Goal: Task Accomplishment & Management: Complete application form

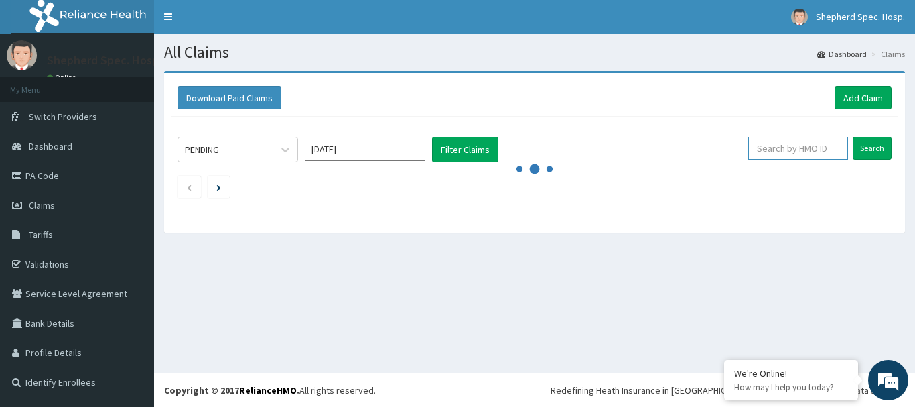
click at [813, 148] on input "text" at bounding box center [798, 148] width 100 height 23
click at [816, 155] on input "text" at bounding box center [798, 148] width 100 height 23
click at [811, 147] on input "text" at bounding box center [798, 148] width 100 height 23
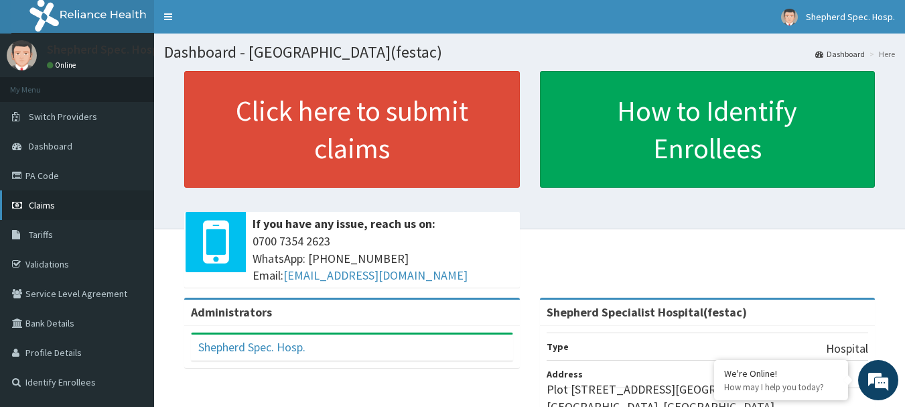
click at [45, 207] on span "Claims" at bounding box center [42, 205] width 26 height 12
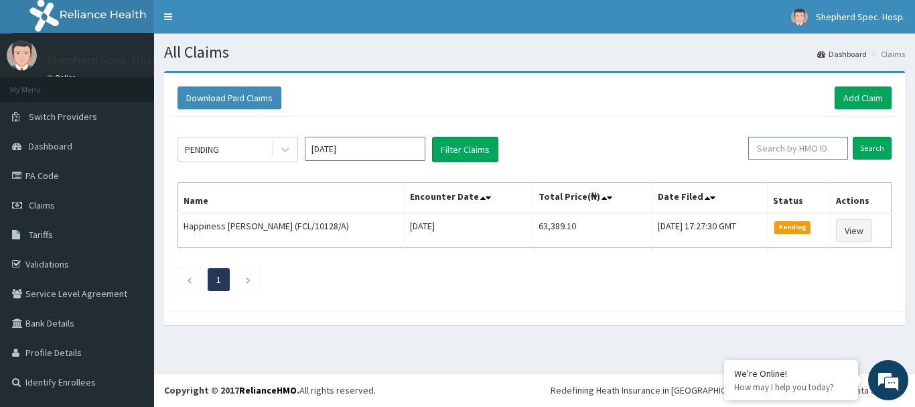
click at [807, 151] on input "text" at bounding box center [798, 148] width 100 height 23
paste input "RUY/10036/F"
type input "RUY/10036/F"
click at [877, 149] on input "Search" at bounding box center [872, 148] width 39 height 23
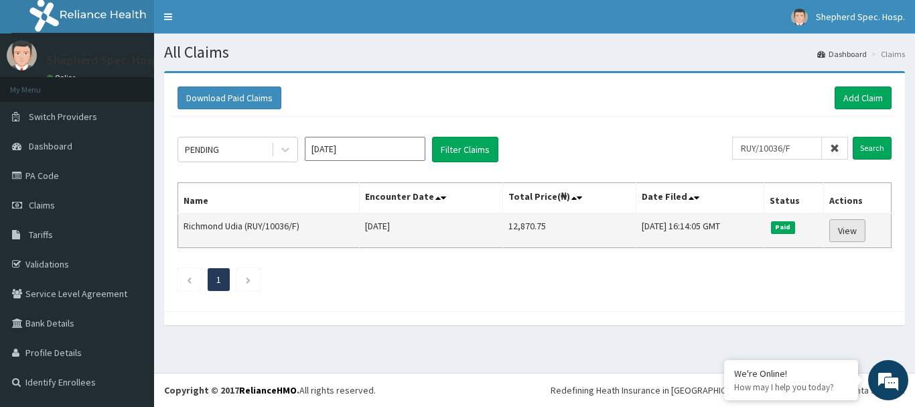
click at [860, 237] on link "View" at bounding box center [848, 230] width 36 height 23
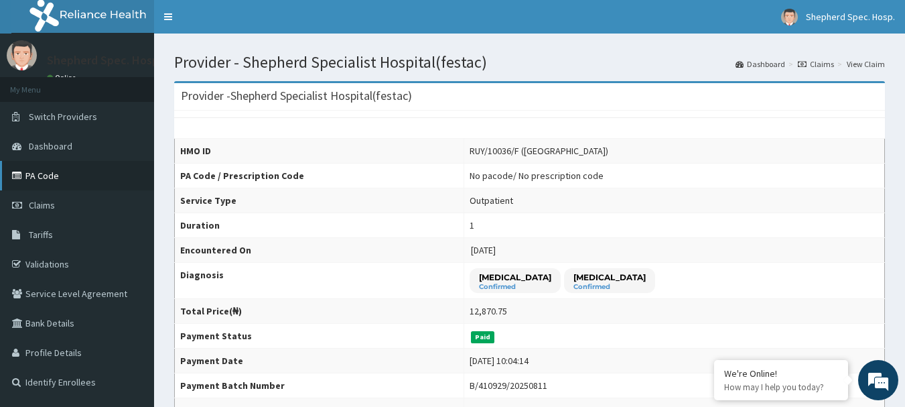
click at [72, 172] on link "PA Code" at bounding box center [77, 175] width 154 height 29
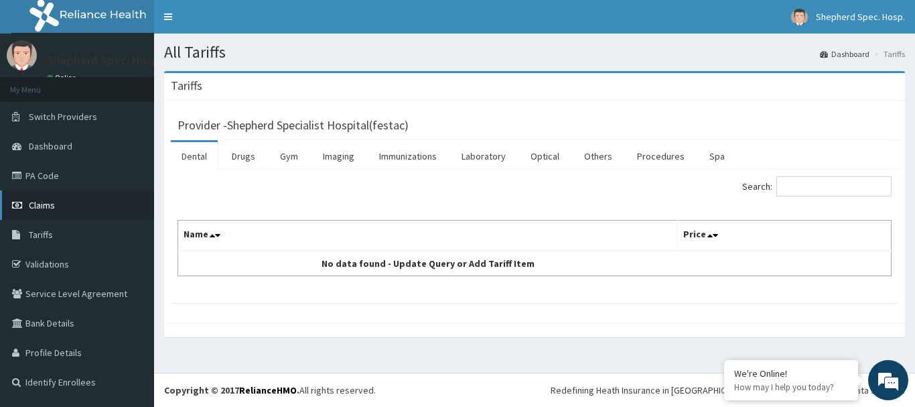
click at [58, 207] on link "Claims" at bounding box center [77, 204] width 154 height 29
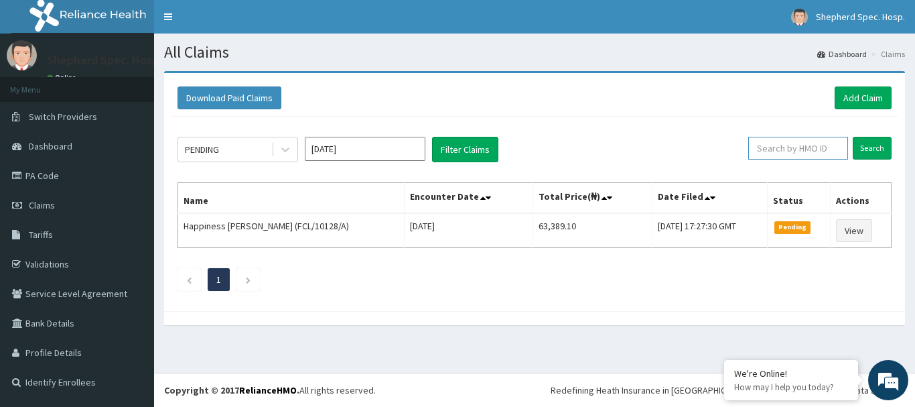
click at [763, 146] on input "text" at bounding box center [798, 148] width 100 height 23
paste input "DIL/10161/A"
click at [889, 142] on input "Search" at bounding box center [872, 148] width 39 height 23
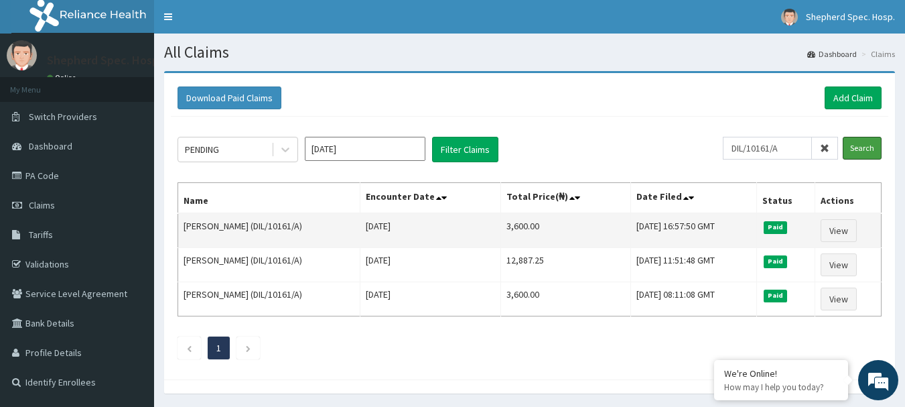
click at [843, 137] on input "Search" at bounding box center [862, 148] width 39 height 23
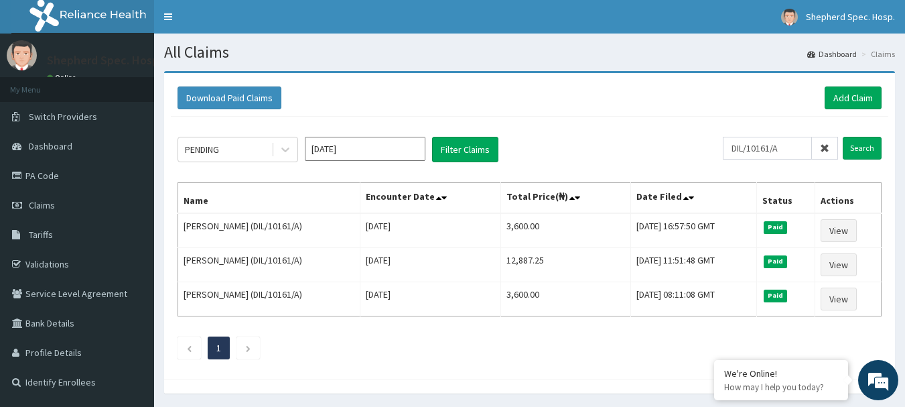
click at [543, 113] on div "Download Paid Claims Add Claim" at bounding box center [530, 98] width 718 height 37
click at [774, 139] on input "DIL/10161/A" at bounding box center [767, 148] width 89 height 23
click at [783, 145] on input "DIL/10161/A" at bounding box center [767, 148] width 89 height 23
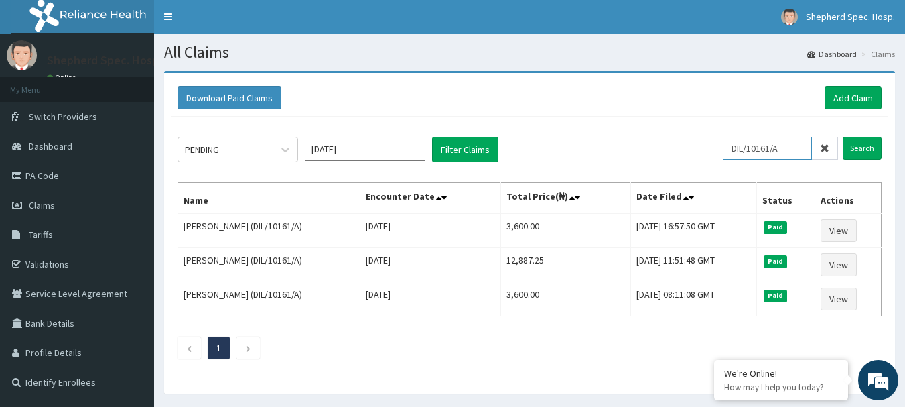
paste input "MDU/10103"
type input "MDU/10103/A"
click at [858, 151] on input "Search" at bounding box center [862, 148] width 39 height 23
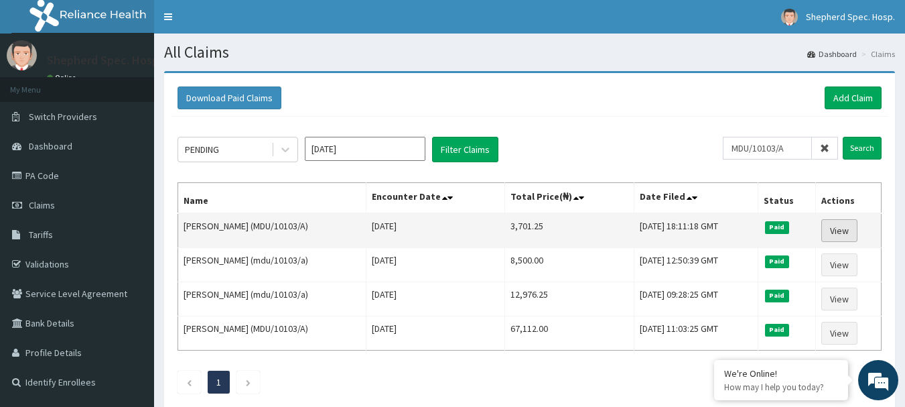
click at [835, 238] on link "View" at bounding box center [840, 230] width 36 height 23
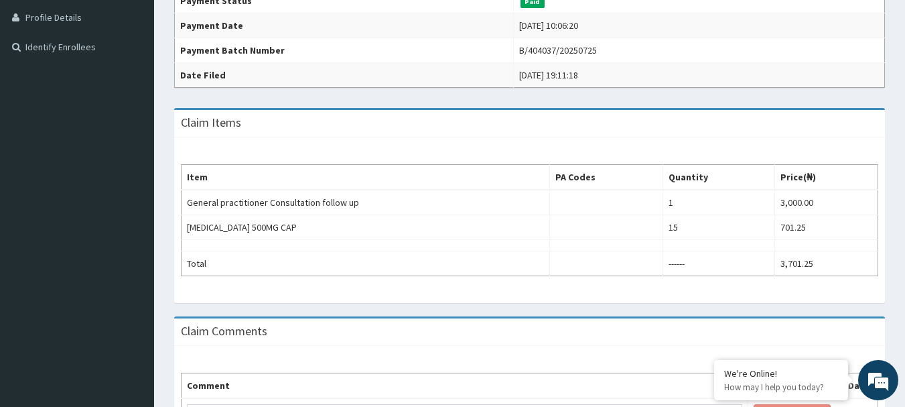
click at [421, 184] on th "Item" at bounding box center [366, 177] width 369 height 25
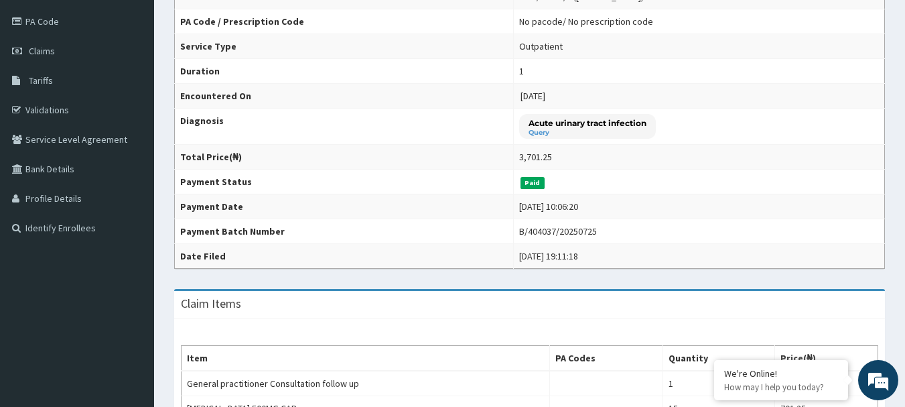
scroll to position [134, 0]
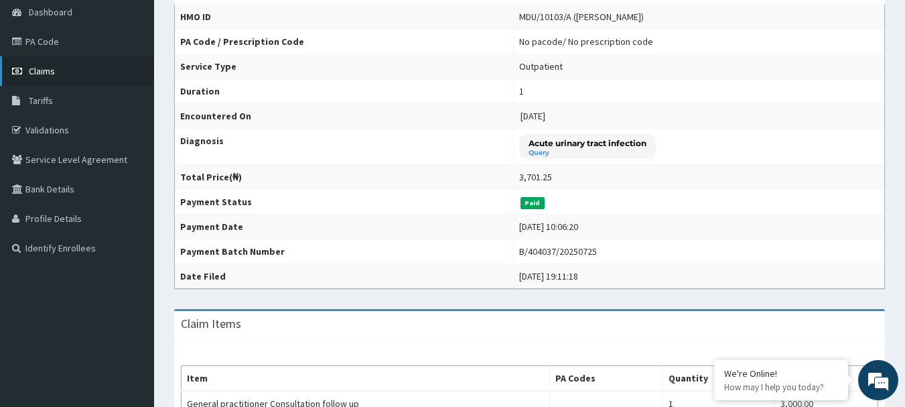
click at [59, 64] on link "Claims" at bounding box center [77, 70] width 154 height 29
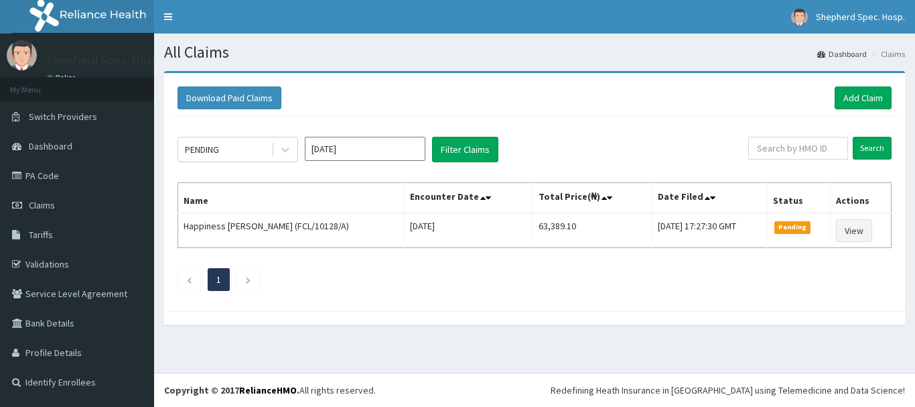
click at [879, 79] on div "Download Paid Claims Add Claim × Note you can only download claims within a max…" at bounding box center [534, 192] width 741 height 238
click at [877, 89] on link "Add Claim" at bounding box center [863, 97] width 57 height 23
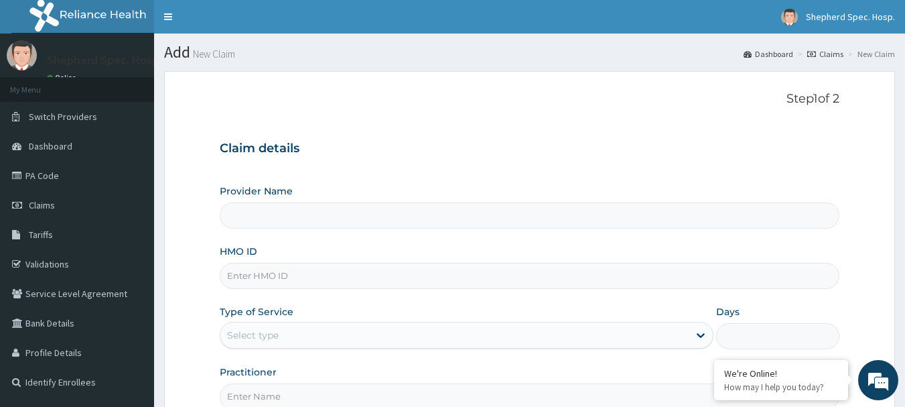
type input "RPO/10222/B"
type input "Shepherd Specialist Hospital(festac)"
type input "RPO/10222/B"
click at [252, 322] on div "Type of Service Select type" at bounding box center [467, 327] width 494 height 44
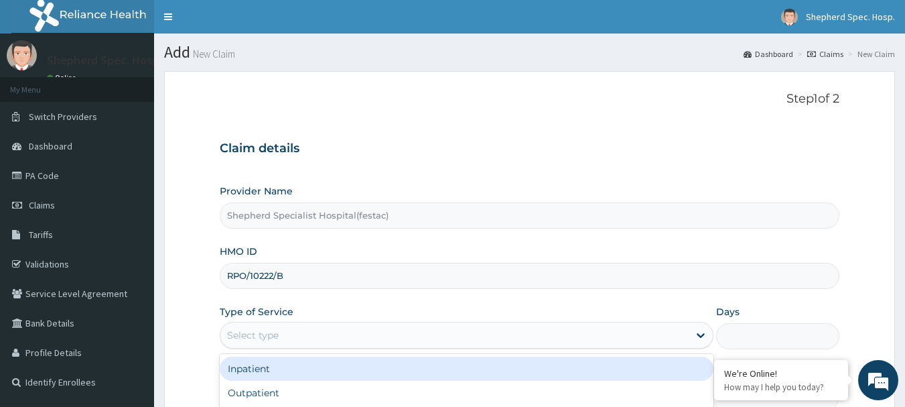
click at [245, 336] on div "Select type" at bounding box center [253, 334] width 52 height 13
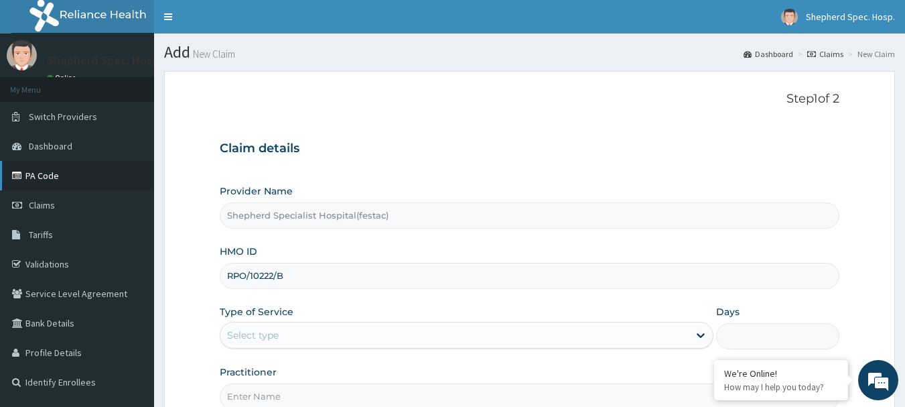
click at [58, 178] on link "PA Code" at bounding box center [77, 175] width 154 height 29
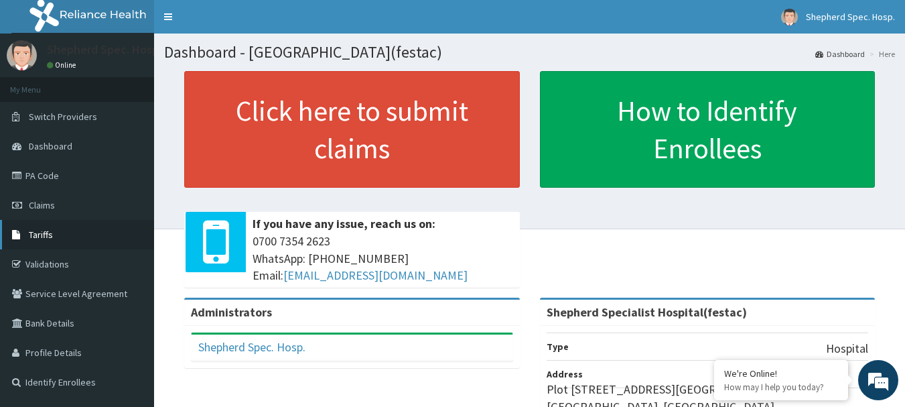
click at [59, 228] on link "Tariffs" at bounding box center [77, 234] width 154 height 29
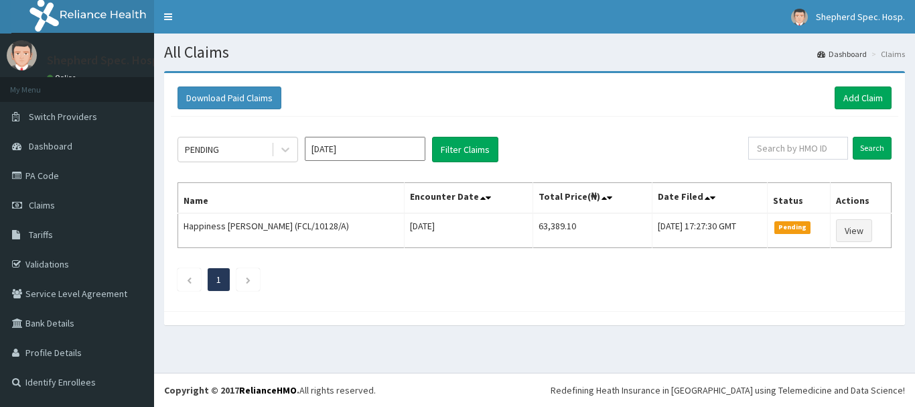
click at [802, 149] on input "text" at bounding box center [798, 148] width 100 height 23
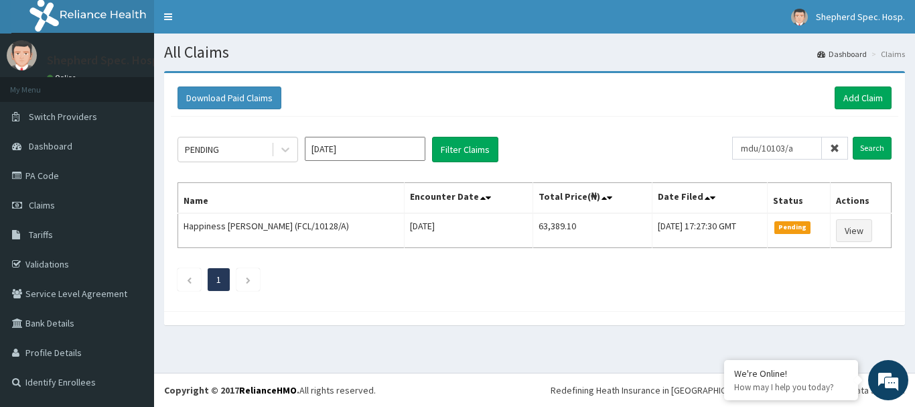
click at [785, 148] on input "mdu/10103/a" at bounding box center [777, 148] width 90 height 23
type input "mdu/10103/a"
click at [887, 144] on input "Search" at bounding box center [872, 148] width 39 height 23
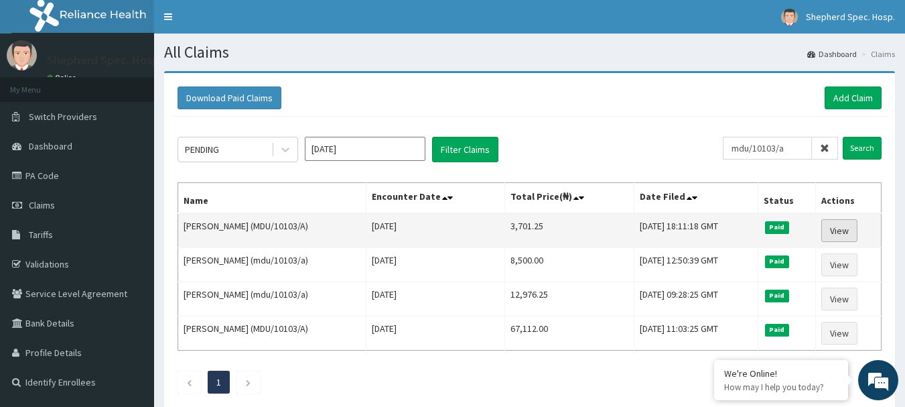
click at [842, 231] on link "View" at bounding box center [840, 230] width 36 height 23
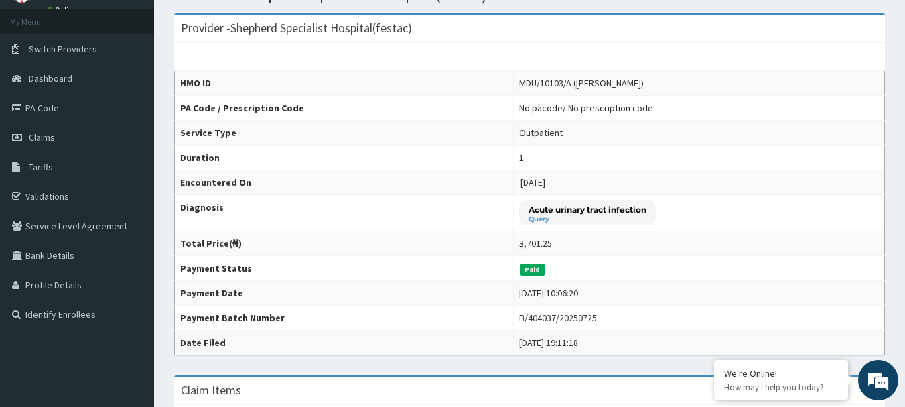
scroll to position [67, 0]
click at [52, 110] on link "PA Code" at bounding box center [77, 108] width 154 height 29
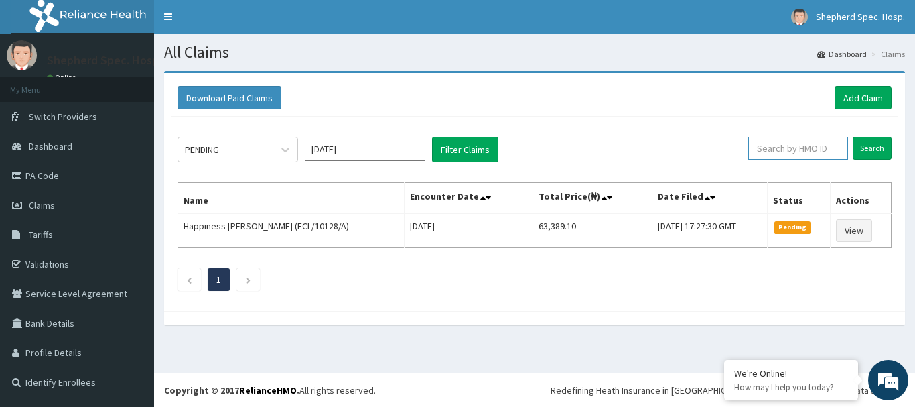
click at [779, 149] on input "text" at bounding box center [798, 148] width 100 height 23
paste input "mdu/10103/a"
type input "mdu/10103/a"
click at [867, 150] on input "Search" at bounding box center [872, 148] width 39 height 23
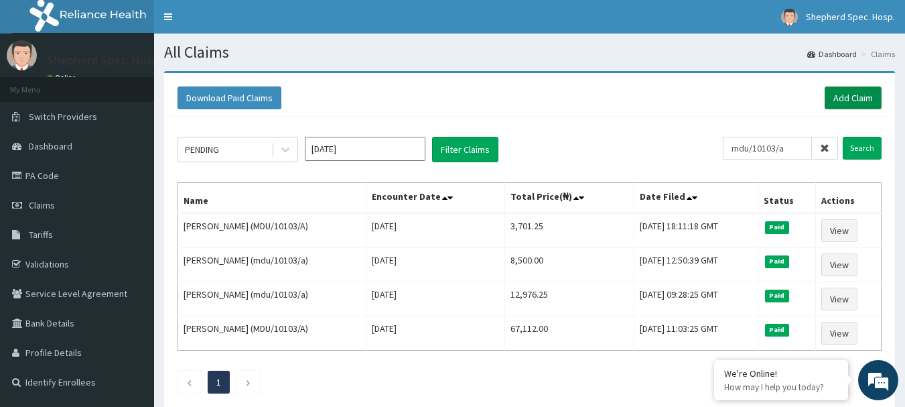
click at [873, 100] on link "Add Claim" at bounding box center [853, 97] width 57 height 23
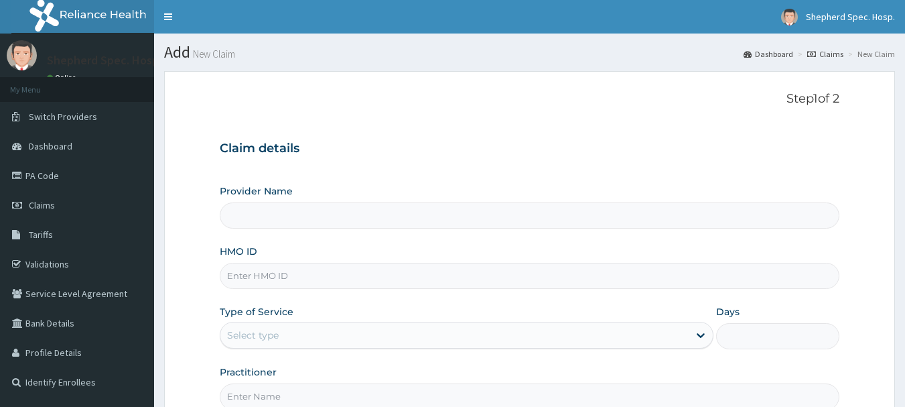
click at [266, 262] on div "HMO ID" at bounding box center [530, 267] width 620 height 44
click at [273, 273] on input "HMO ID" at bounding box center [530, 276] width 620 height 26
type input "Shepherd Specialist Hospital(festac)"
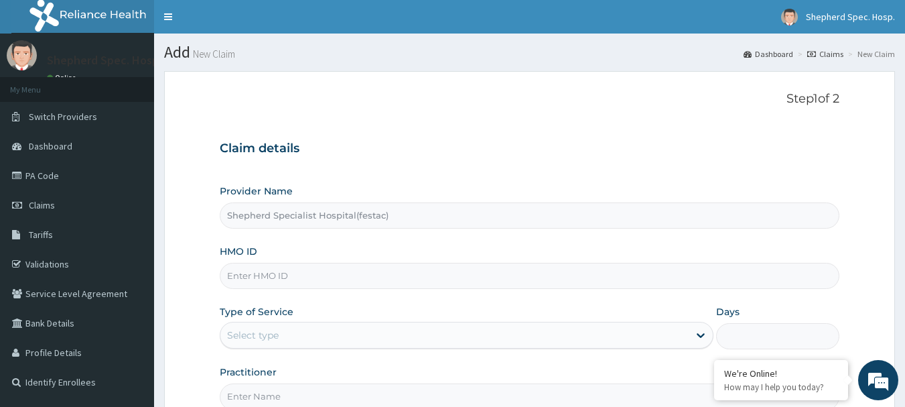
paste input "mdu/10103/a"
type input "mdu/10103/a"
click at [253, 332] on div "Select type" at bounding box center [253, 334] width 52 height 13
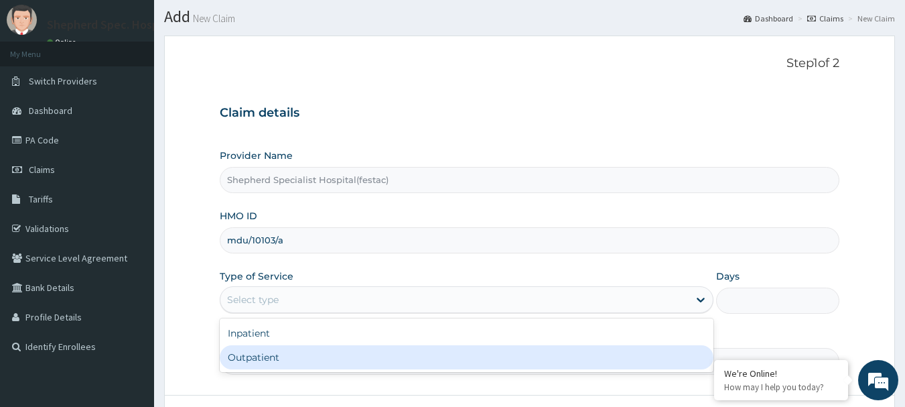
scroll to position [134, 0]
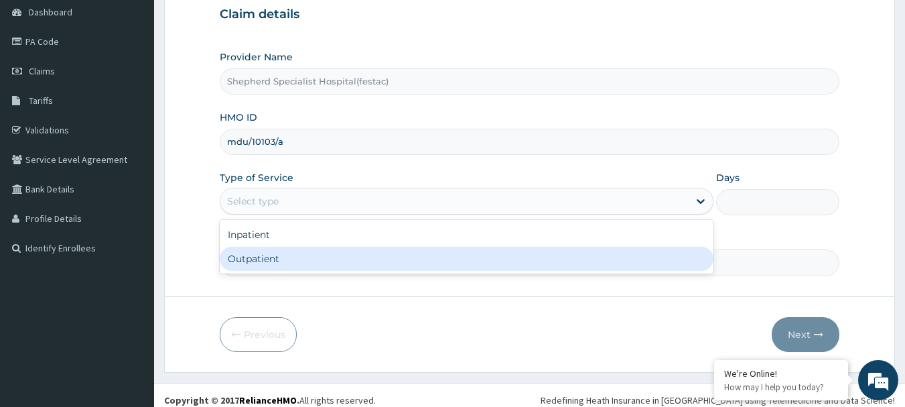
click at [260, 261] on div "Outpatient" at bounding box center [467, 259] width 494 height 24
type input "1"
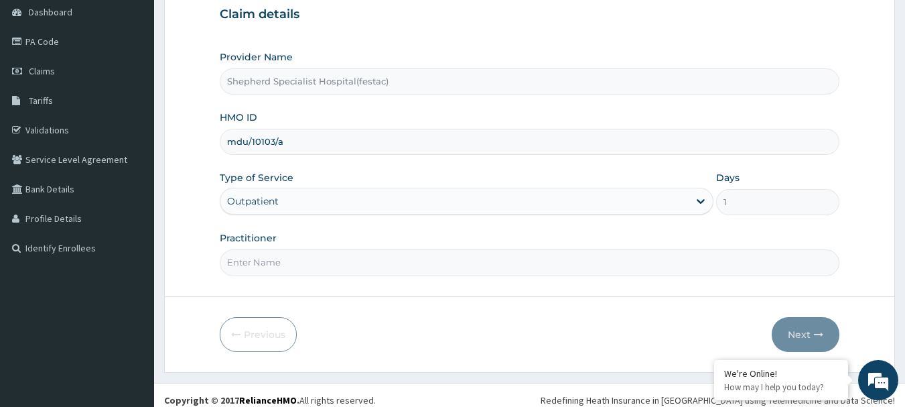
click at [261, 256] on input "Practitioner" at bounding box center [530, 262] width 620 height 26
type input "DR Awomolo"
click at [813, 324] on button "Next" at bounding box center [806, 334] width 68 height 35
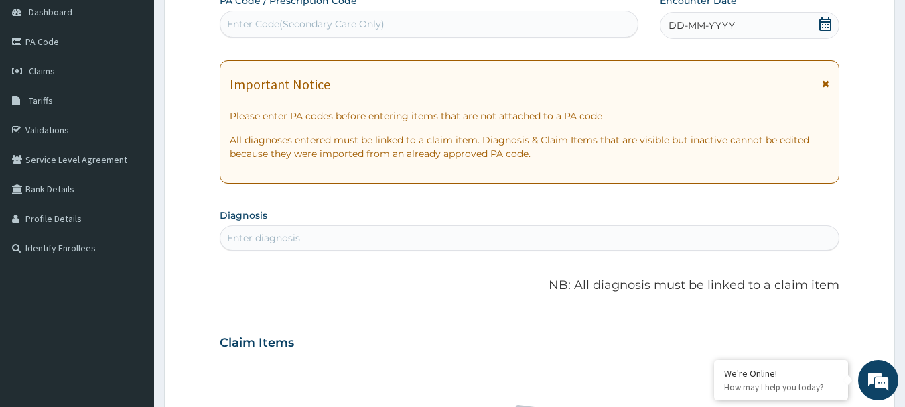
scroll to position [0, 0]
click at [820, 27] on icon at bounding box center [825, 23] width 13 height 13
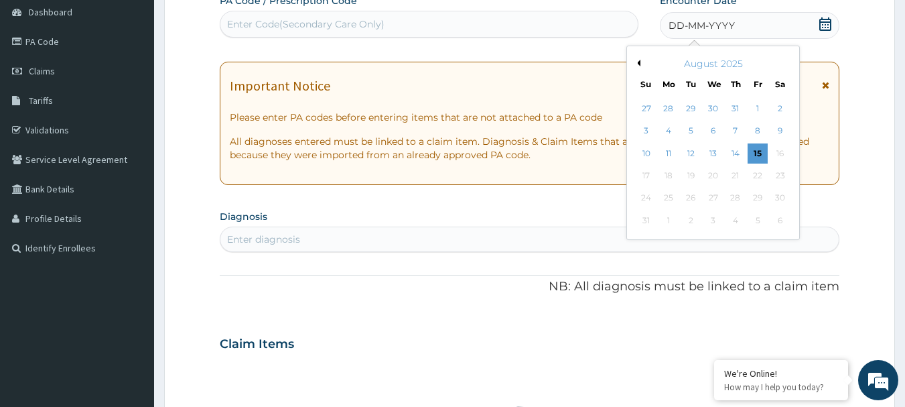
click at [643, 63] on div "August 2025" at bounding box center [713, 63] width 161 height 13
click at [639, 60] on button "Previous Month" at bounding box center [637, 63] width 7 height 7
click at [706, 178] on div "23" at bounding box center [714, 176] width 20 height 20
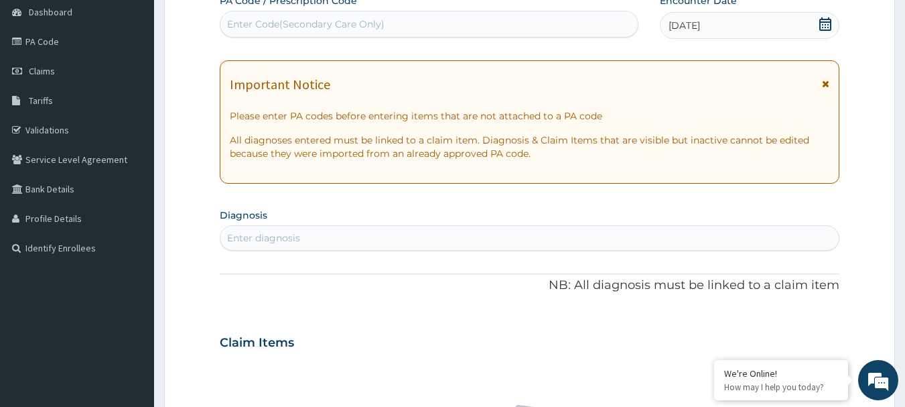
click at [519, 232] on div "Enter diagnosis" at bounding box center [529, 237] width 619 height 21
type input "malar"
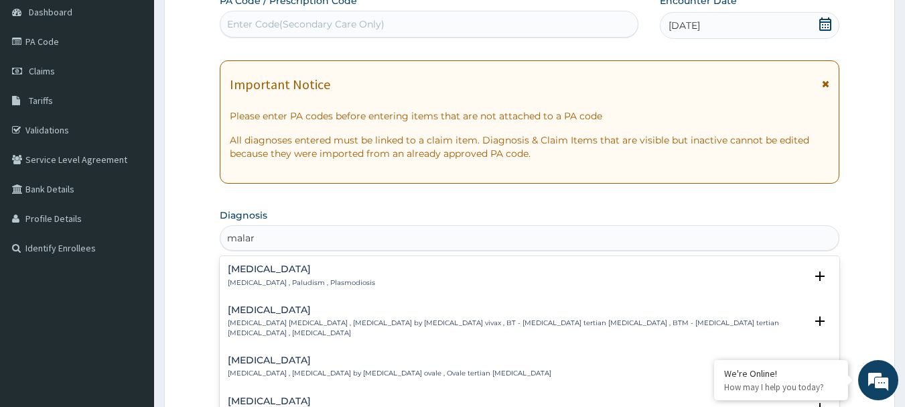
click at [287, 280] on p "Malaria , Paludism , Plasmodiosis" at bounding box center [301, 282] width 147 height 9
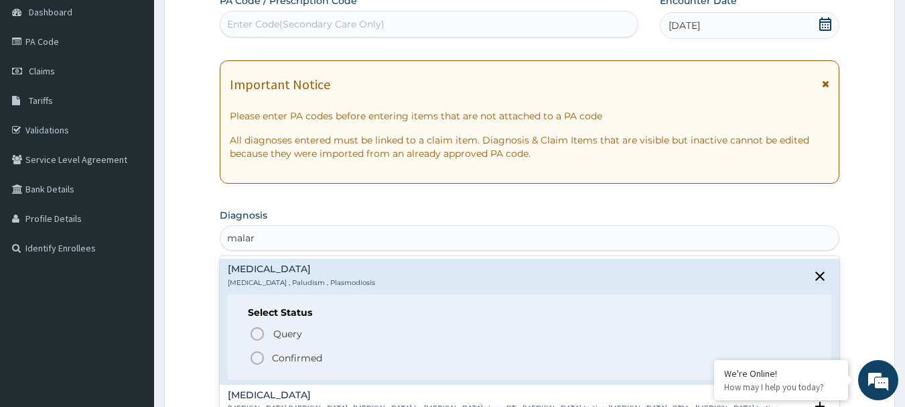
click at [254, 352] on icon "status option filled" at bounding box center [257, 358] width 16 height 16
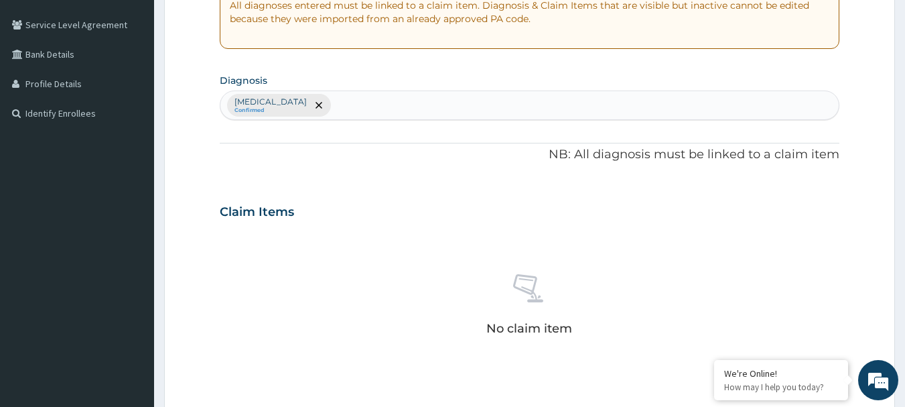
scroll to position [469, 0]
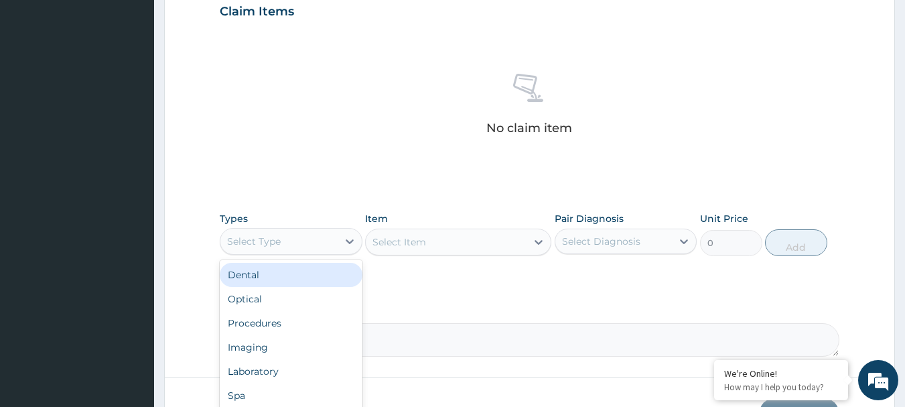
click at [264, 228] on div "Select Type" at bounding box center [291, 241] width 143 height 27
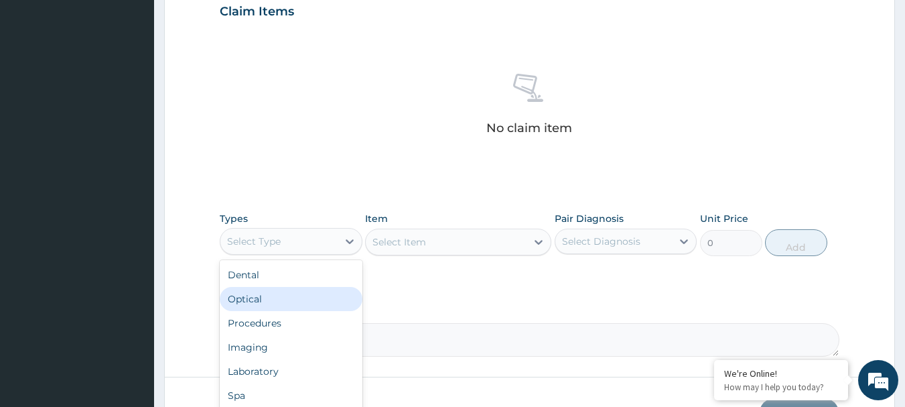
scroll to position [46, 0]
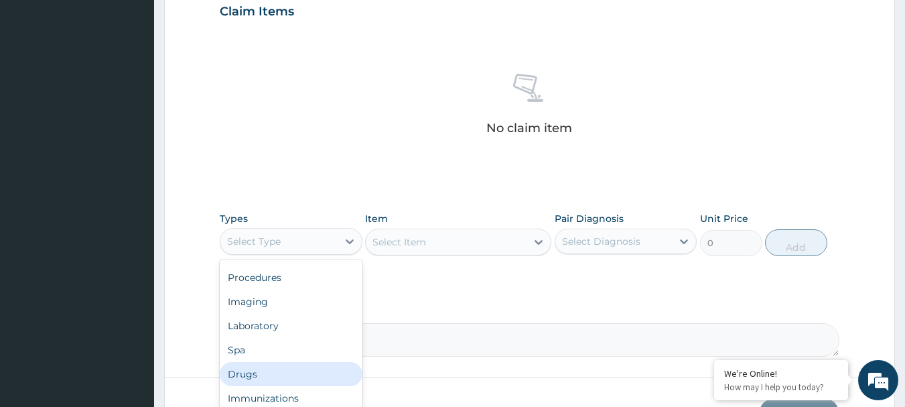
drag, startPoint x: 235, startPoint y: 381, endPoint x: 295, endPoint y: 337, distance: 73.8
click at [241, 381] on div "Drugs" at bounding box center [291, 374] width 143 height 24
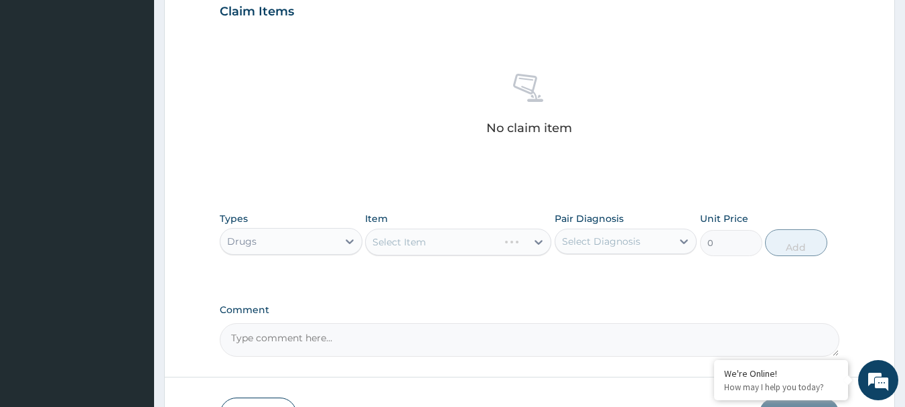
click at [416, 245] on div "Select Item" at bounding box center [458, 241] width 186 height 27
click at [417, 241] on div "Select Item" at bounding box center [458, 241] width 186 height 27
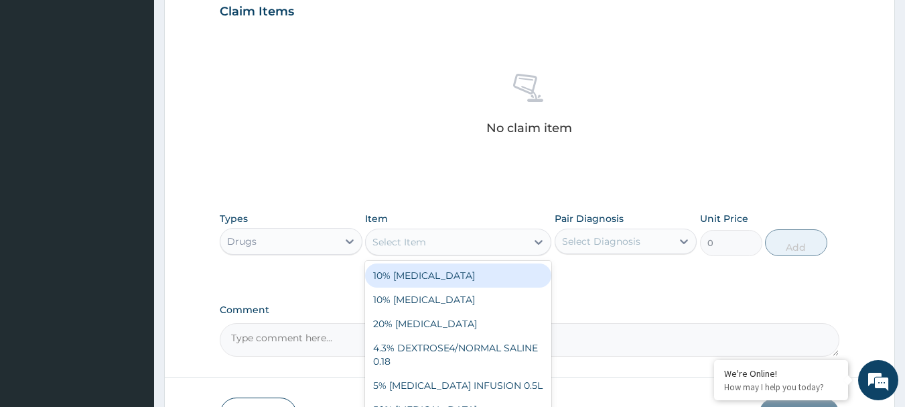
click at [433, 241] on div "Select Item" at bounding box center [446, 241] width 161 height 21
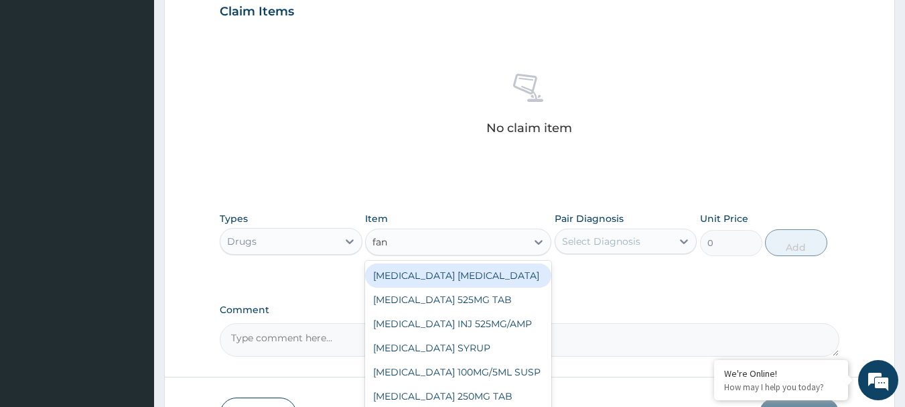
type input "fans"
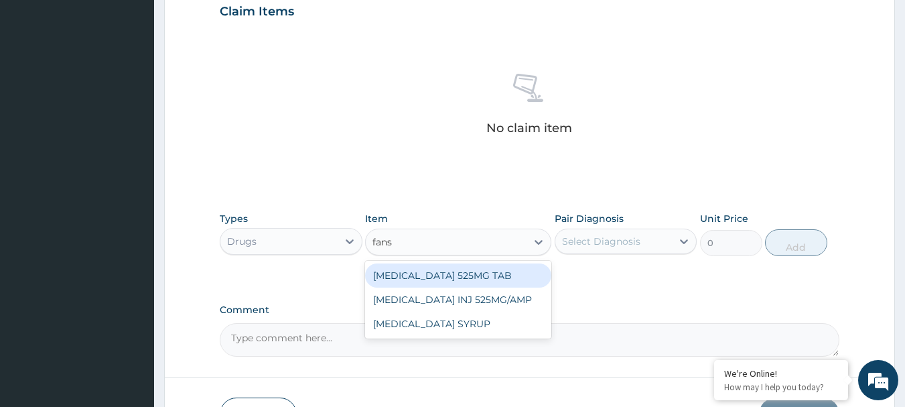
click at [460, 277] on div "[MEDICAL_DATA] 525MG TAB" at bounding box center [458, 275] width 186 height 24
type input "255"
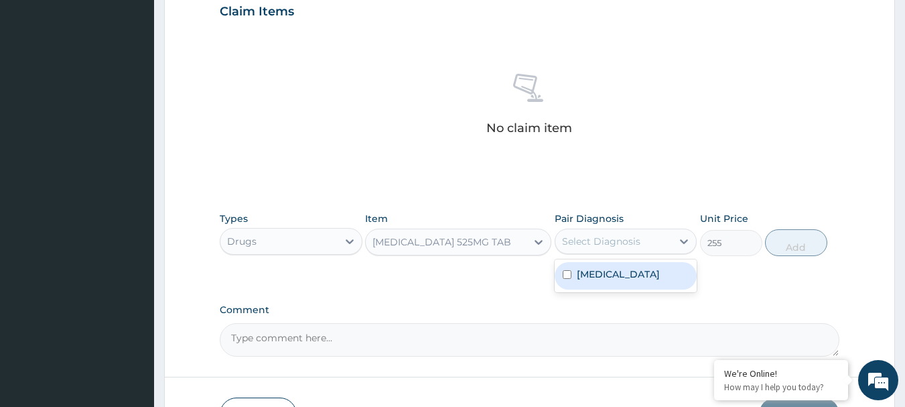
click at [589, 239] on div "Select Diagnosis" at bounding box center [601, 241] width 78 height 13
click at [588, 267] on label "Malaria" at bounding box center [618, 273] width 83 height 13
checkbox input "true"
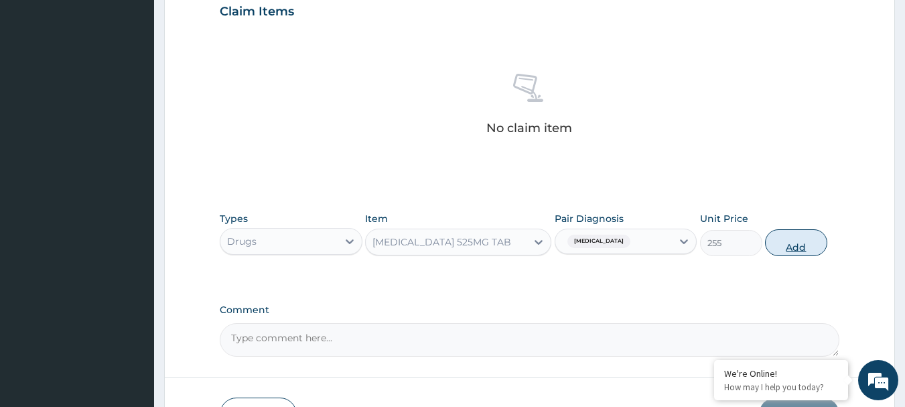
click at [812, 246] on button "Add" at bounding box center [796, 242] width 62 height 27
type input "0"
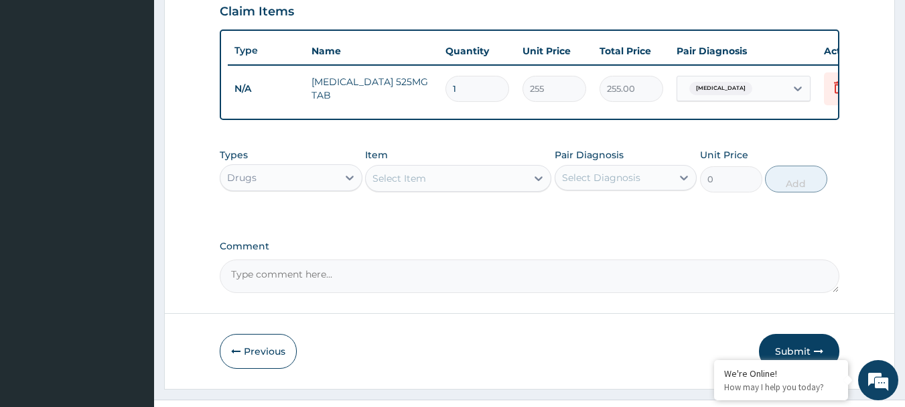
type input "0.00"
type input "3"
type input "765.00"
type input "3"
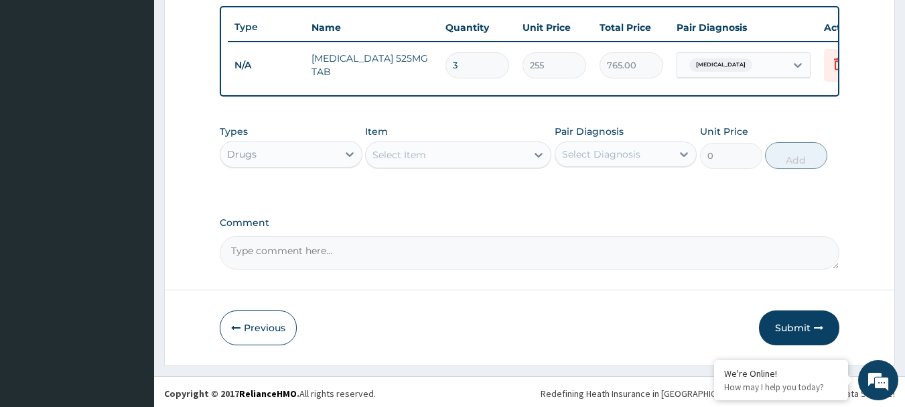
scroll to position [506, 0]
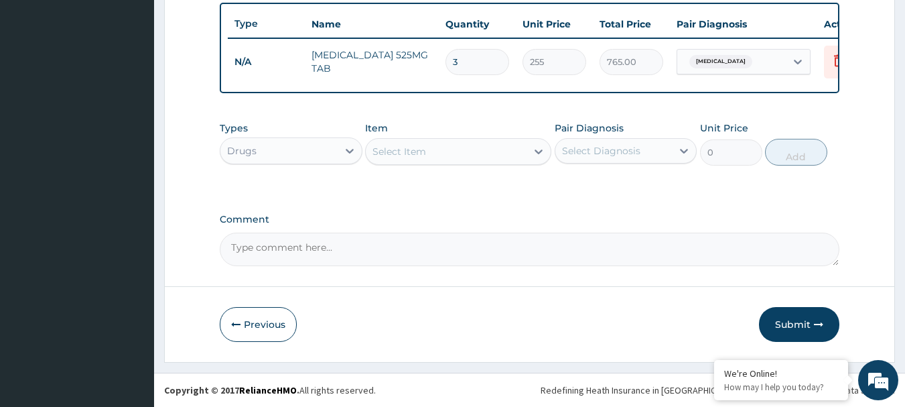
click at [560, 176] on div "Types Drugs Item Select Item Pair Diagnosis Select Diagnosis Unit Price 0 Add" at bounding box center [530, 154] width 620 height 78
click at [802, 322] on button "Submit" at bounding box center [799, 324] width 80 height 35
drag, startPoint x: 496, startPoint y: 189, endPoint x: 536, endPoint y: 212, distance: 46.5
click at [496, 189] on div "Types Select Type Item Select Item Pair Diagnosis Select Diagnosis Unit Price 0…" at bounding box center [530, 154] width 620 height 78
click at [793, 327] on button "Submit" at bounding box center [799, 324] width 80 height 35
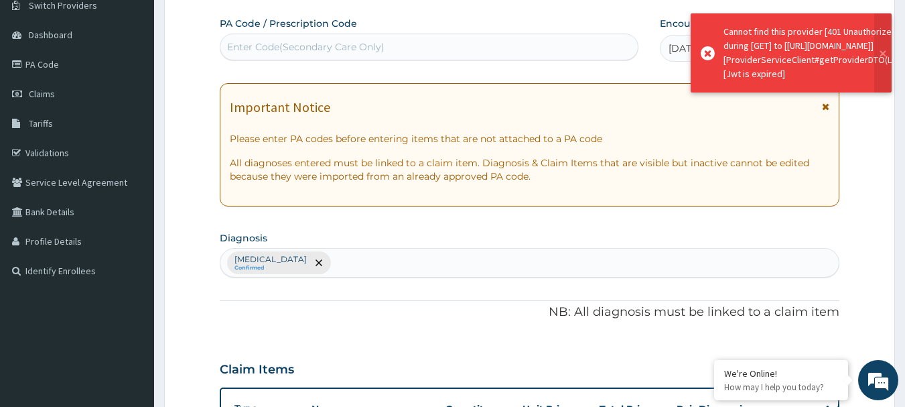
scroll to position [104, 0]
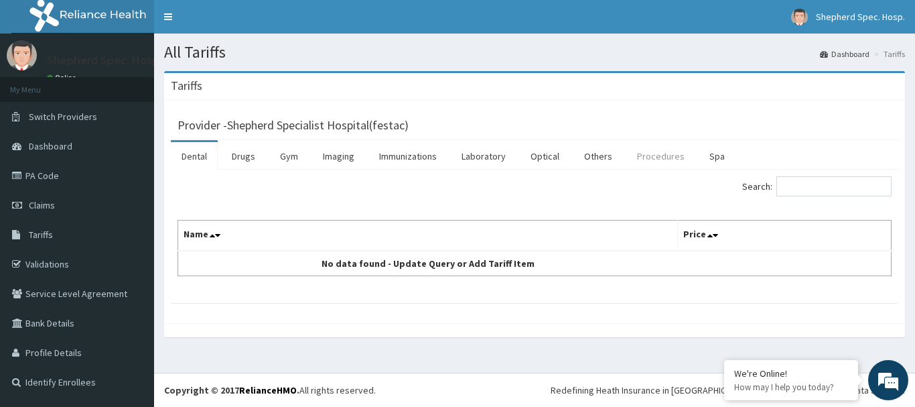
click at [639, 151] on link "Procedures" at bounding box center [661, 156] width 69 height 28
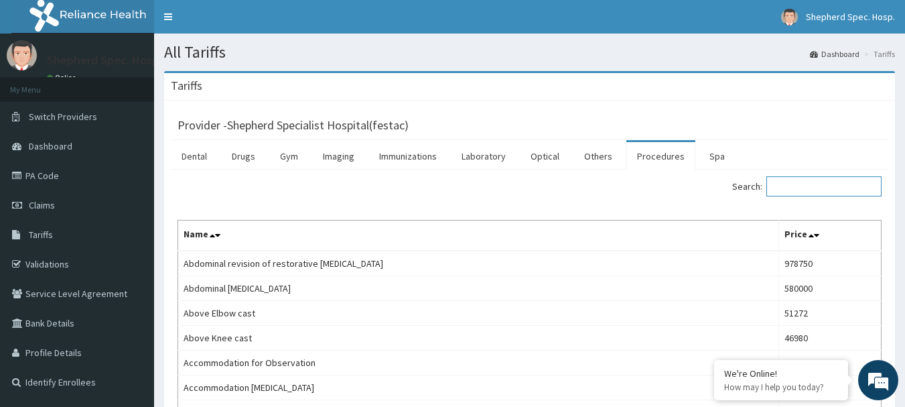
click at [795, 188] on input "Search:" at bounding box center [824, 186] width 115 height 20
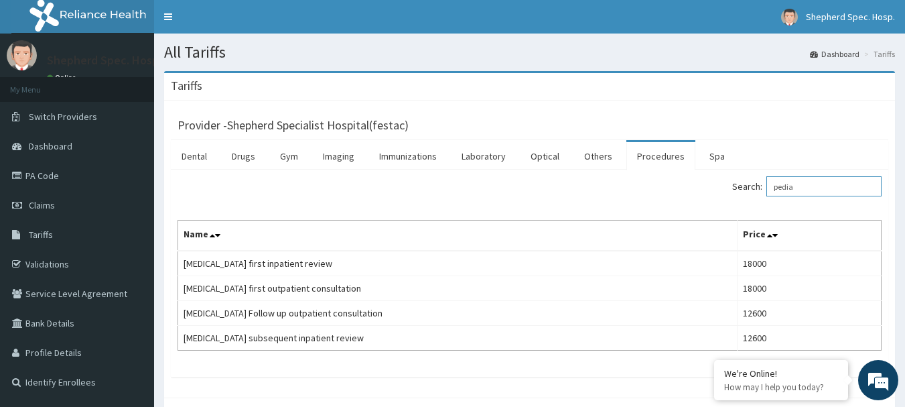
type input "pedia"
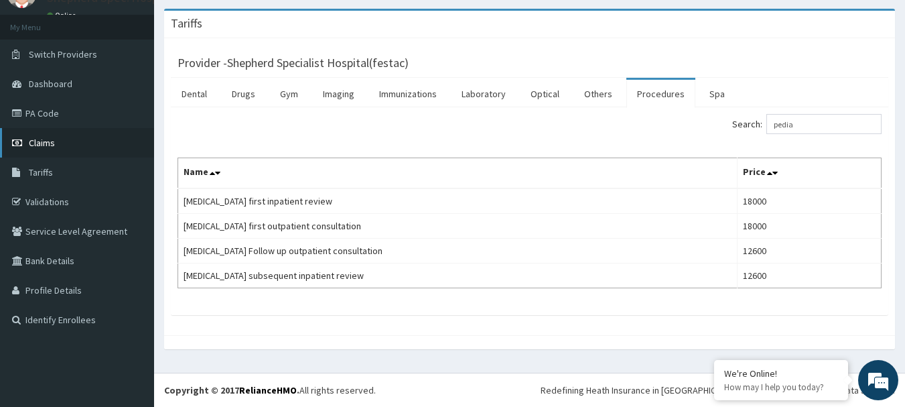
click at [47, 139] on span "Claims" at bounding box center [42, 143] width 26 height 12
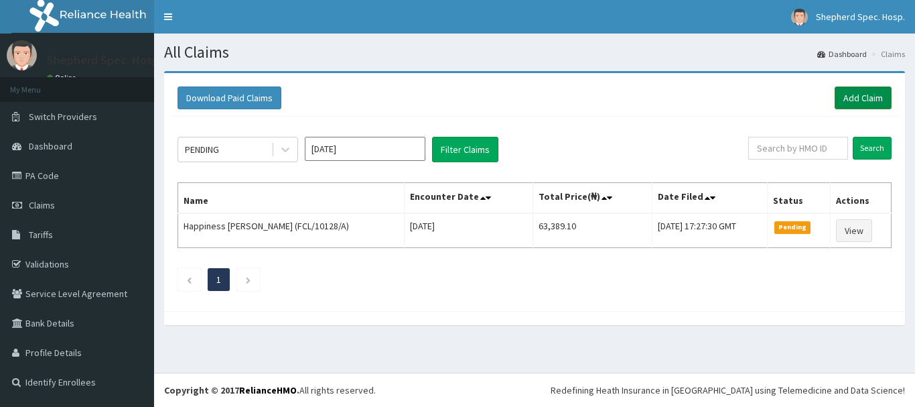
click at [850, 99] on link "Add Claim" at bounding box center [863, 97] width 57 height 23
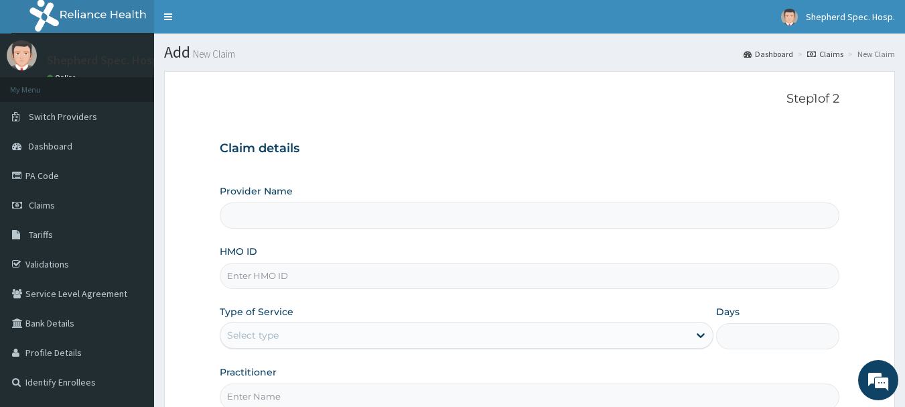
click at [327, 265] on input "HMO ID" at bounding box center [530, 276] width 620 height 26
paste input "RPO/10222/D"
type input "RPO/10222/D"
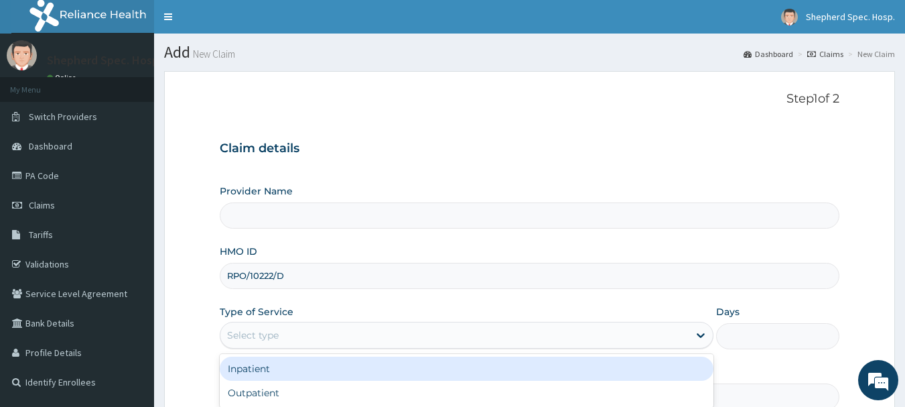
click at [265, 348] on div "Select type" at bounding box center [467, 335] width 494 height 27
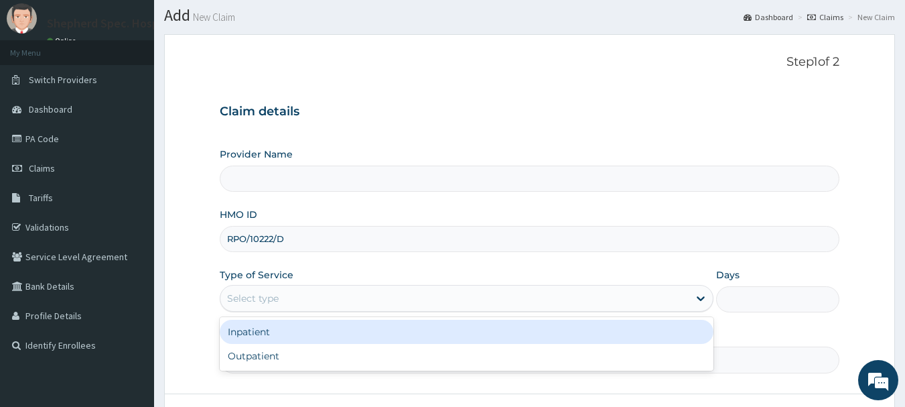
scroll to position [67, 0]
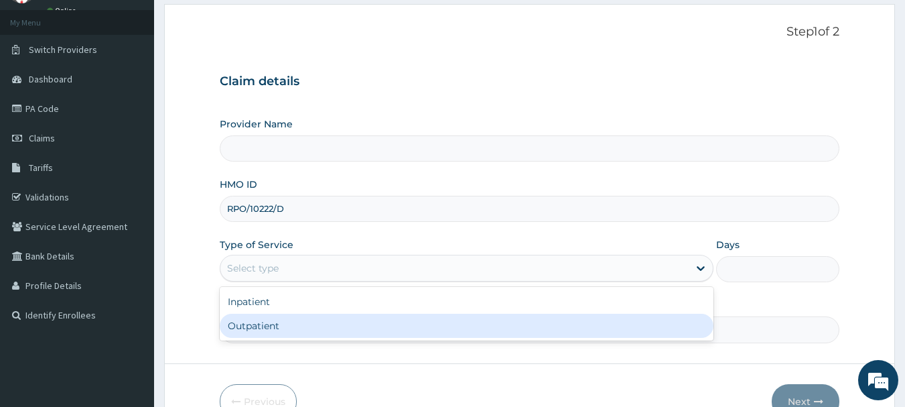
click at [283, 327] on div "Outpatient" at bounding box center [467, 326] width 494 height 24
type input "1"
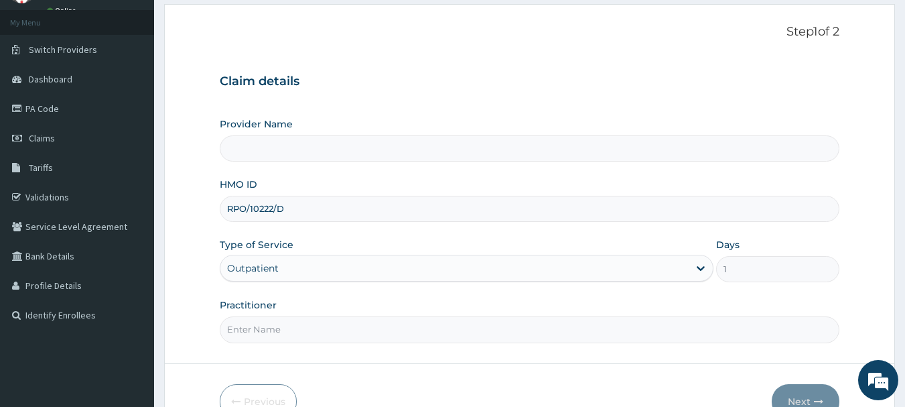
click at [419, 132] on div "Provider Name" at bounding box center [530, 139] width 620 height 44
click at [415, 139] on input "Provider Name" at bounding box center [530, 148] width 620 height 26
click at [384, 161] on input "Provider Name" at bounding box center [530, 148] width 620 height 26
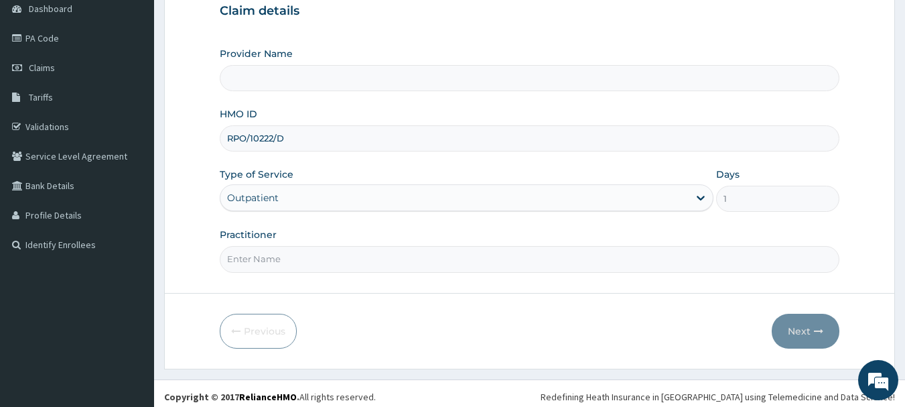
scroll to position [144, 0]
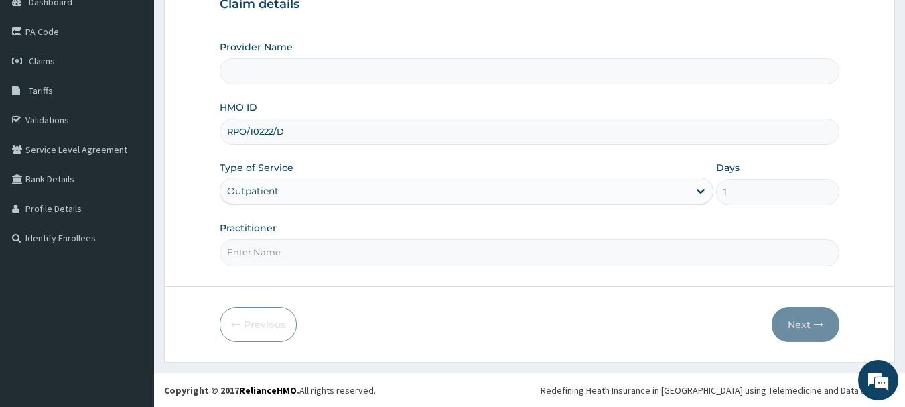
click at [553, 336] on div "Previous Next" at bounding box center [530, 324] width 620 height 35
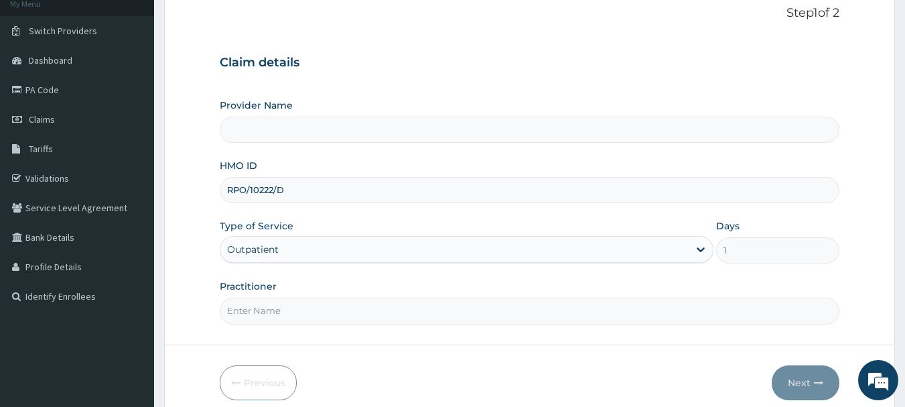
scroll to position [0, 0]
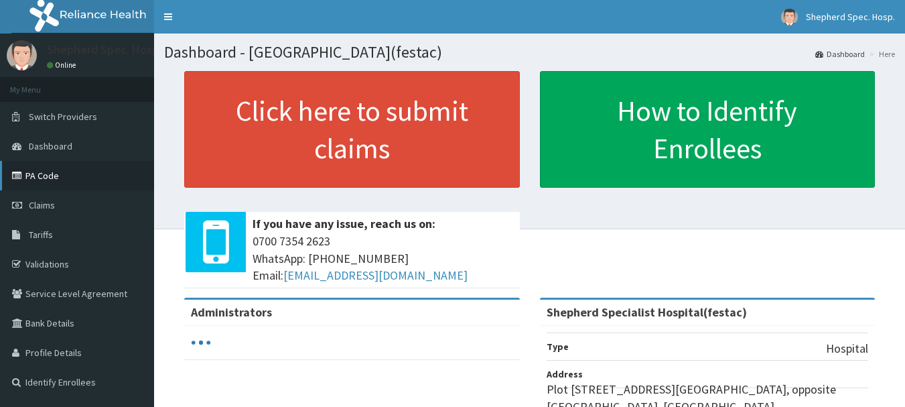
click at [60, 176] on link "PA Code" at bounding box center [77, 175] width 154 height 29
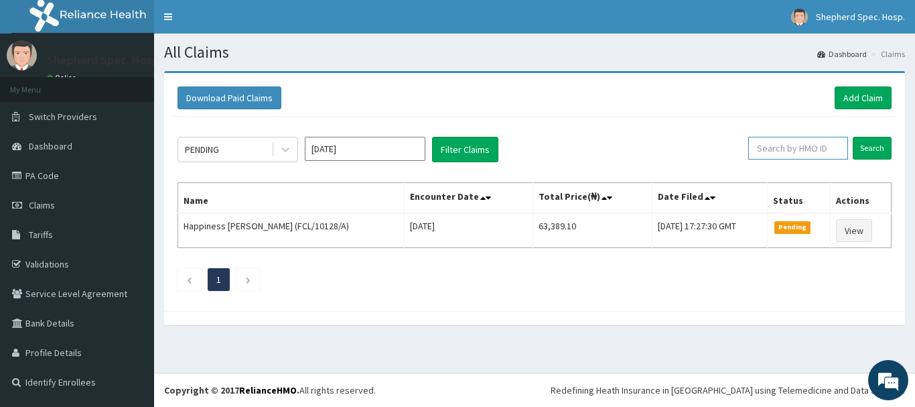
click at [778, 155] on input "text" at bounding box center [798, 148] width 100 height 23
type input "olubukol"
click at [883, 147] on input "Search" at bounding box center [872, 148] width 39 height 23
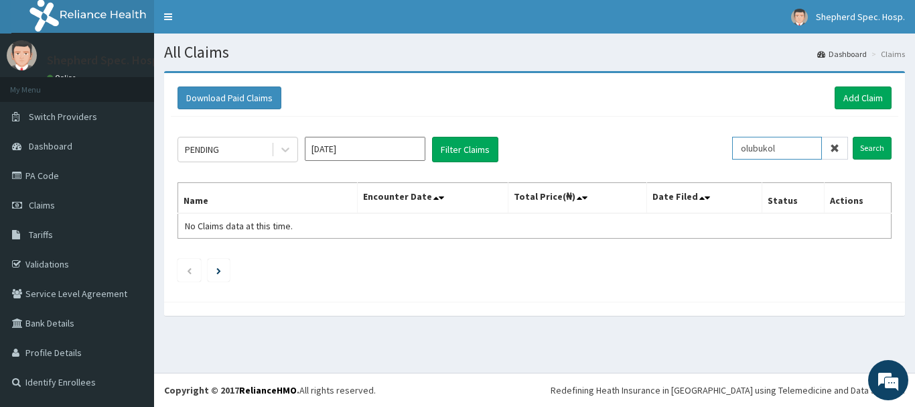
drag, startPoint x: 800, startPoint y: 145, endPoint x: 724, endPoint y: 150, distance: 75.9
click at [724, 150] on div "PENDING Aug 2025 Filter Claims olubukol Search" at bounding box center [535, 149] width 714 height 25
type input "adebayo"
click at [876, 143] on input "Search" at bounding box center [872, 148] width 39 height 23
click at [47, 263] on link "Validations" at bounding box center [77, 263] width 154 height 29
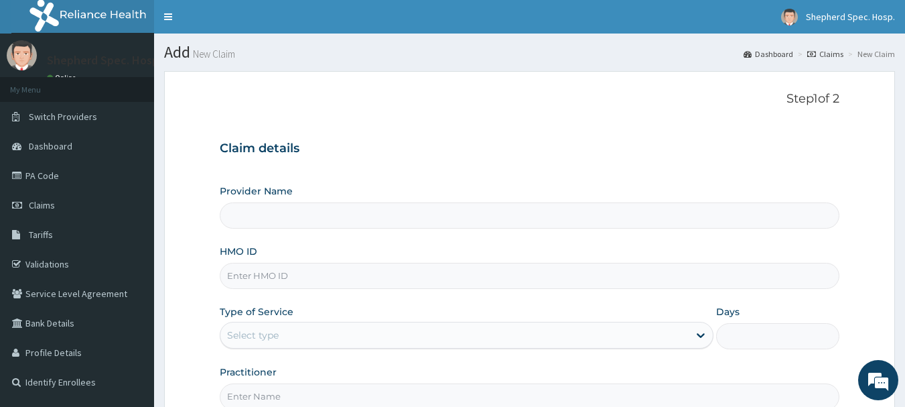
type input "Shepherd Specialist Hospital(festac)"
click at [265, 282] on input "HMO ID" at bounding box center [530, 276] width 620 height 26
type input "MDU/10103/A"
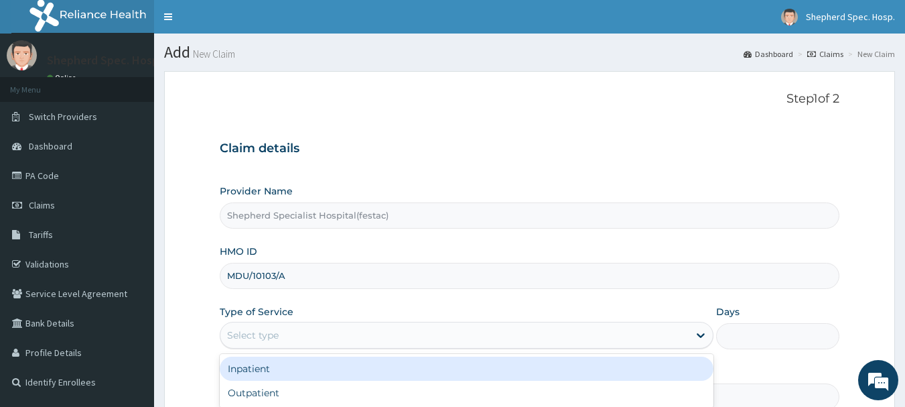
click at [347, 342] on div "Select type" at bounding box center [454, 334] width 468 height 21
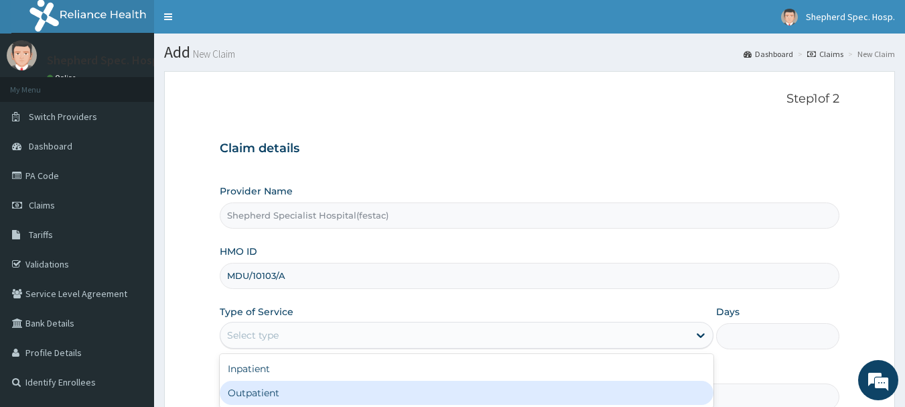
click at [325, 393] on div "Outpatient" at bounding box center [467, 393] width 494 height 24
type input "1"
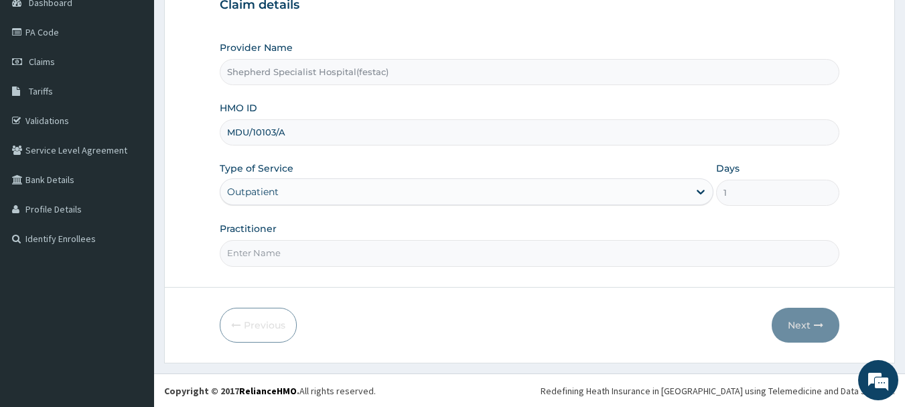
scroll to position [144, 0]
click at [385, 239] on input "Practitioner" at bounding box center [530, 252] width 620 height 26
type input "[PERSON_NAME]"
click at [805, 323] on button "Next" at bounding box center [806, 324] width 68 height 35
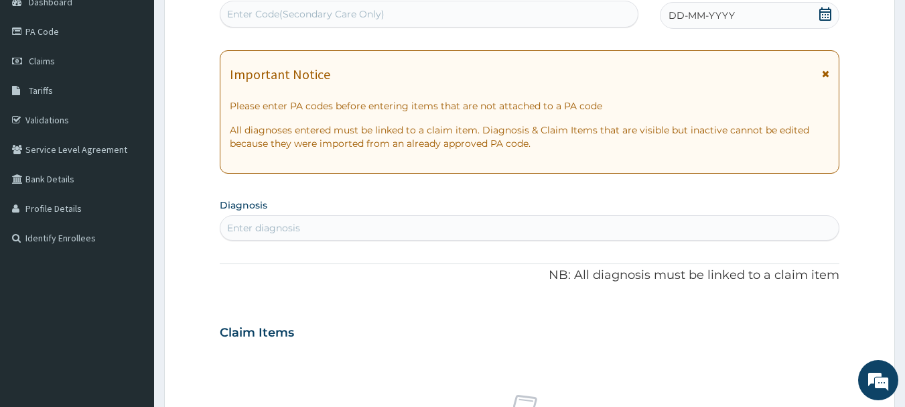
click at [829, 17] on icon at bounding box center [826, 13] width 12 height 13
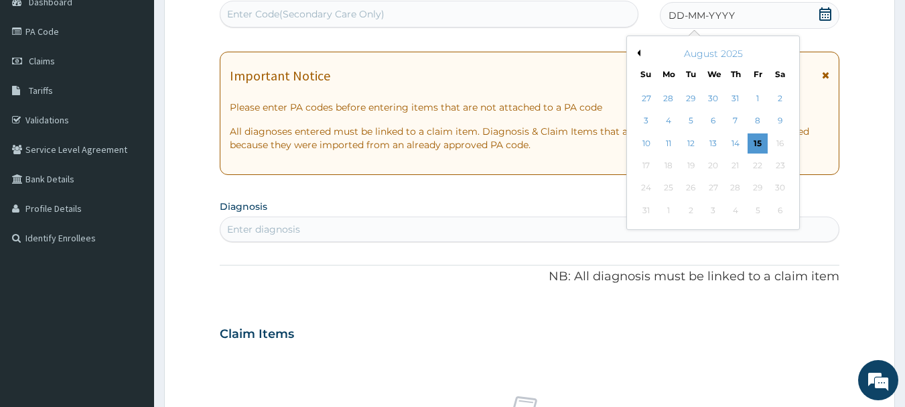
click at [634, 52] on button "Previous Month" at bounding box center [637, 53] width 7 height 7
click at [647, 186] on div "27" at bounding box center [647, 188] width 20 height 20
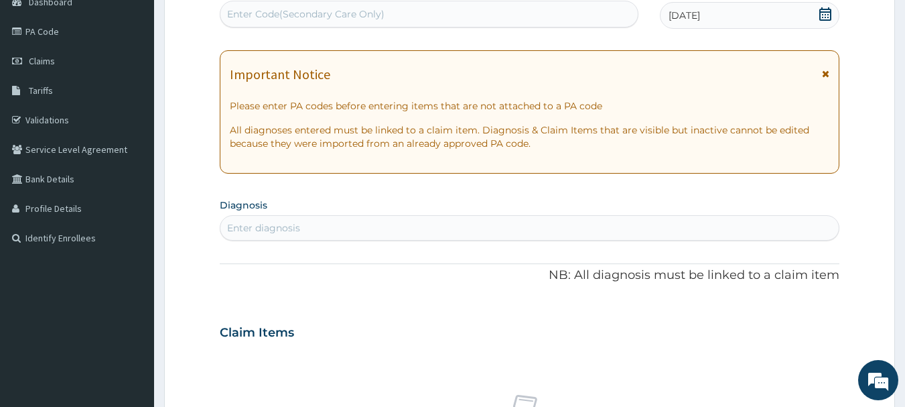
click at [511, 233] on div "Enter diagnosis" at bounding box center [529, 227] width 619 height 21
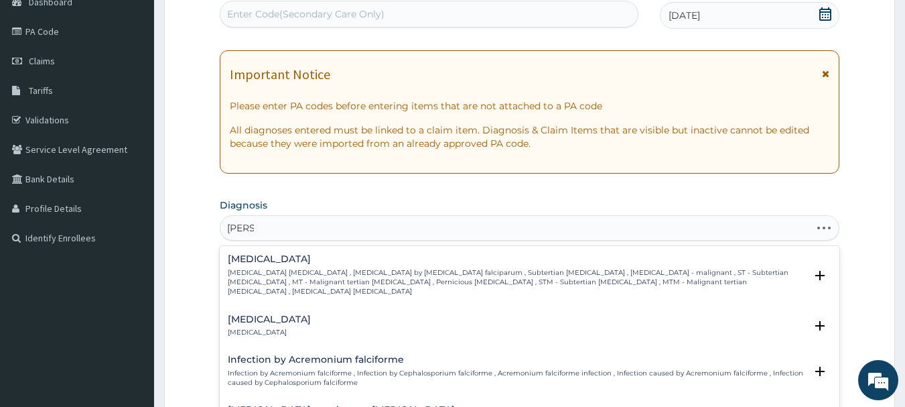
type input "falcip"
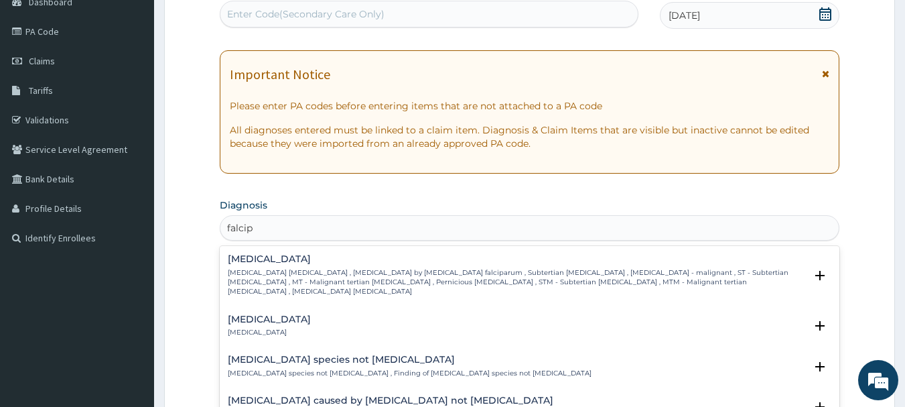
click at [291, 269] on p "Falciparum malaria , Malignant tertian malaria , Malaria by Plasmodium falcipar…" at bounding box center [517, 282] width 578 height 29
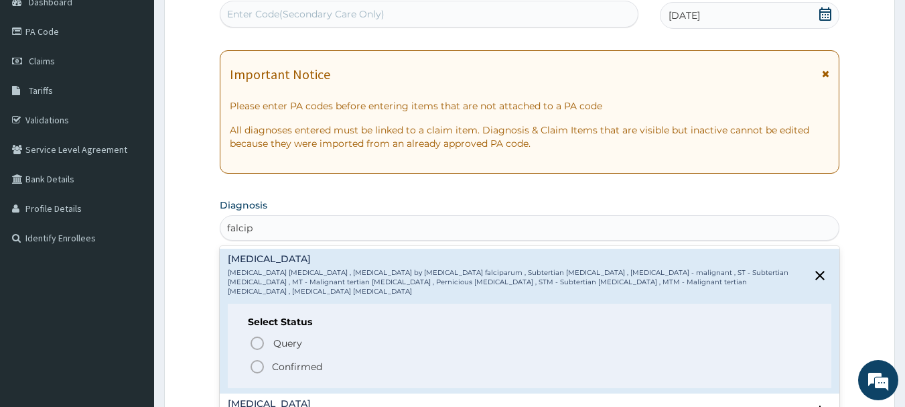
click at [251, 361] on circle "status option filled" at bounding box center [257, 367] width 12 height 12
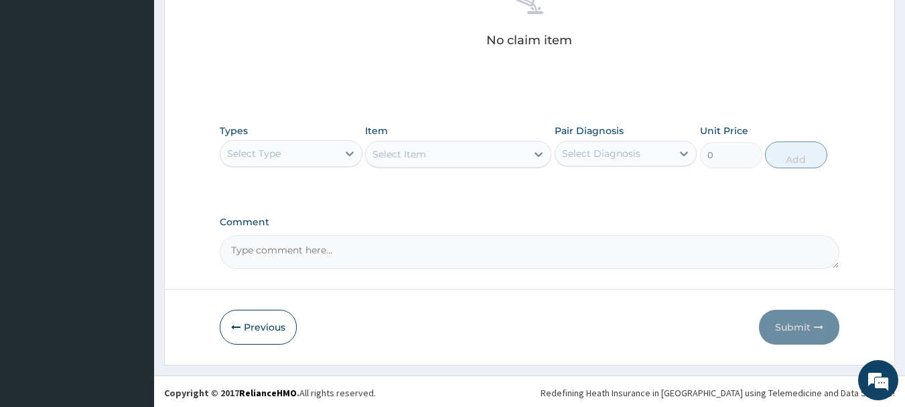
scroll to position [560, 0]
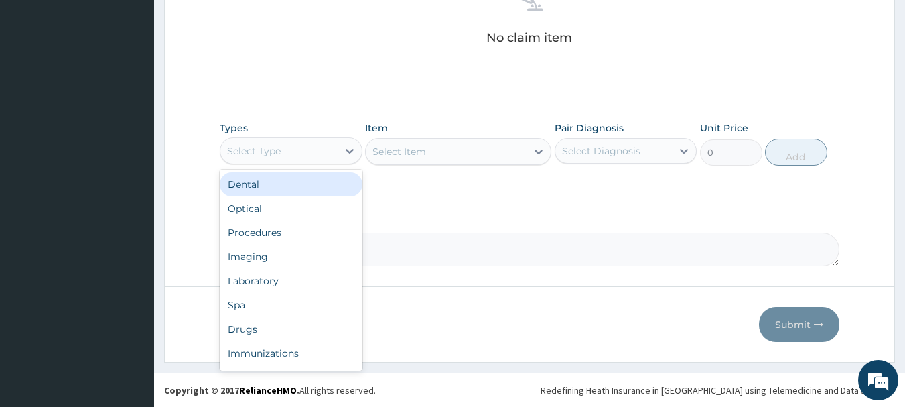
click at [292, 145] on div "Select Type" at bounding box center [278, 150] width 117 height 21
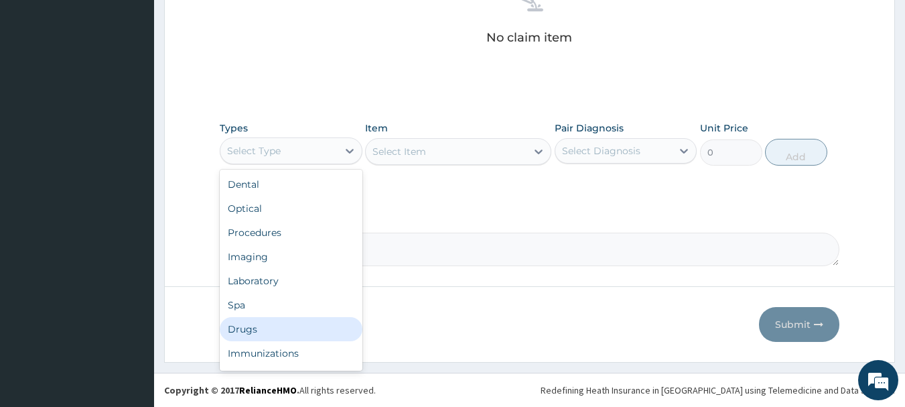
click at [233, 334] on div "Drugs" at bounding box center [291, 329] width 143 height 24
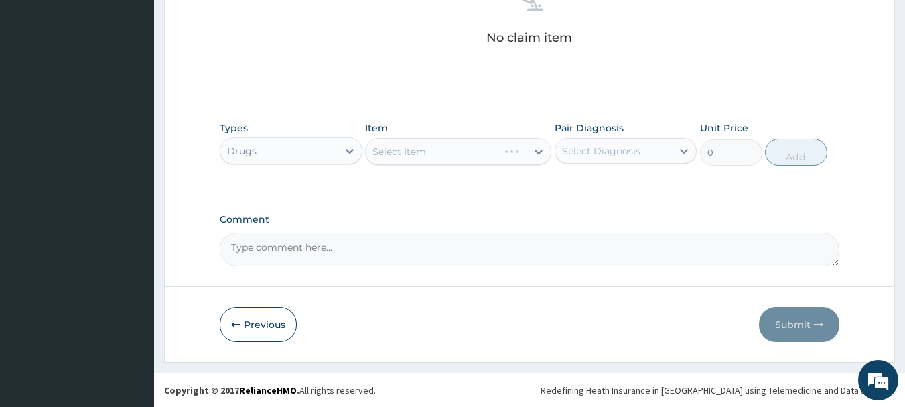
click at [434, 156] on div "Select Item" at bounding box center [458, 151] width 186 height 27
click at [444, 161] on div "Select Item" at bounding box center [432, 151] width 133 height 21
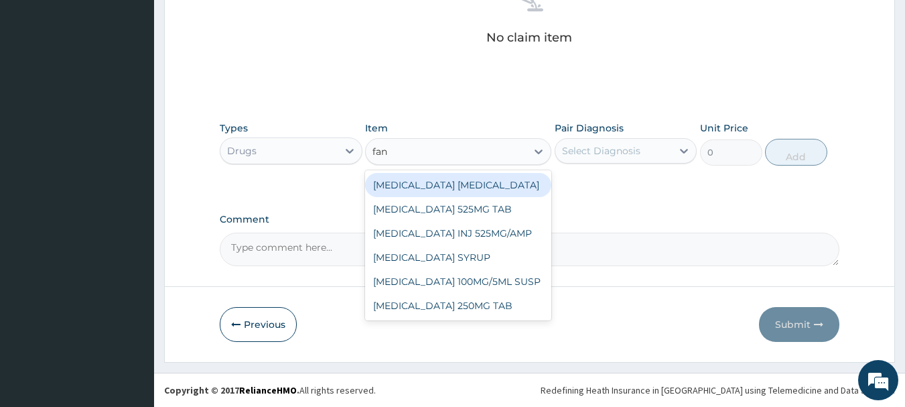
type input "fans"
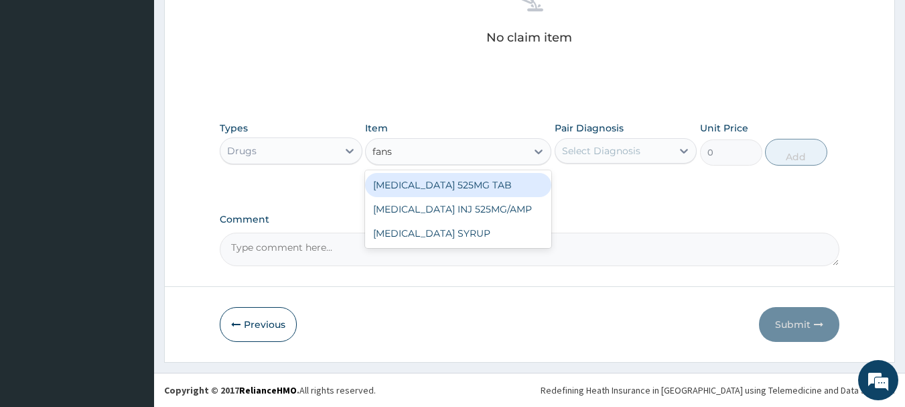
click at [453, 183] on div "[MEDICAL_DATA] 525MG TAB" at bounding box center [458, 185] width 186 height 24
type input "255"
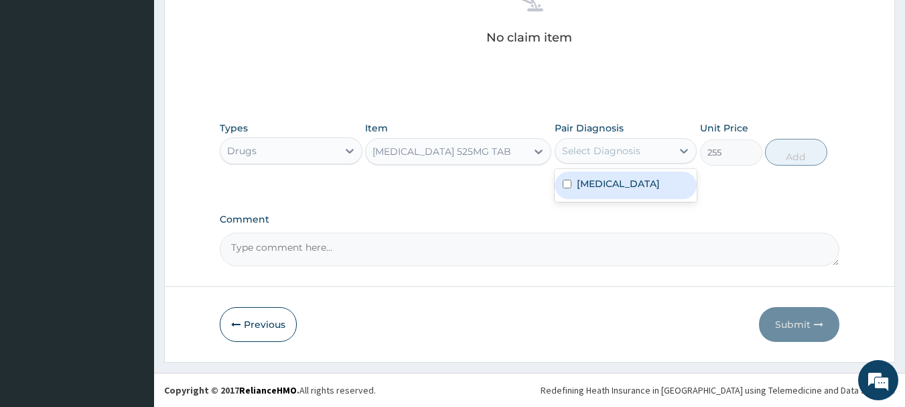
click at [633, 150] on div "Select Diagnosis" at bounding box center [601, 150] width 78 height 13
click at [625, 182] on label "[MEDICAL_DATA]" at bounding box center [618, 183] width 83 height 13
checkbox input "true"
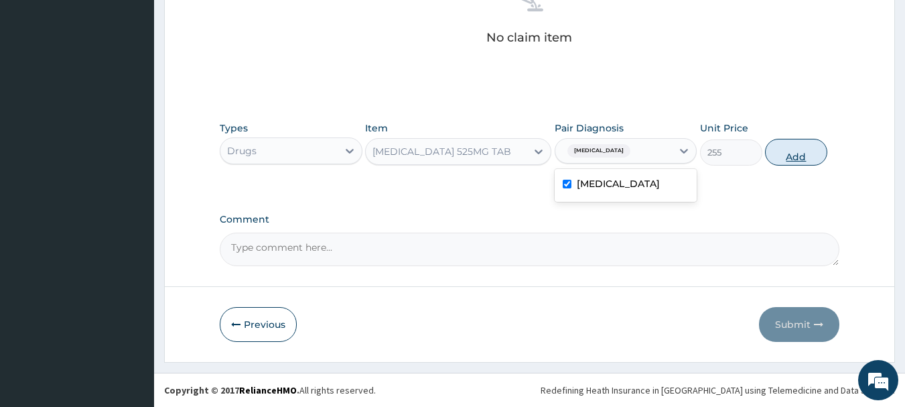
click at [771, 155] on button "Add" at bounding box center [796, 152] width 62 height 27
type input "0"
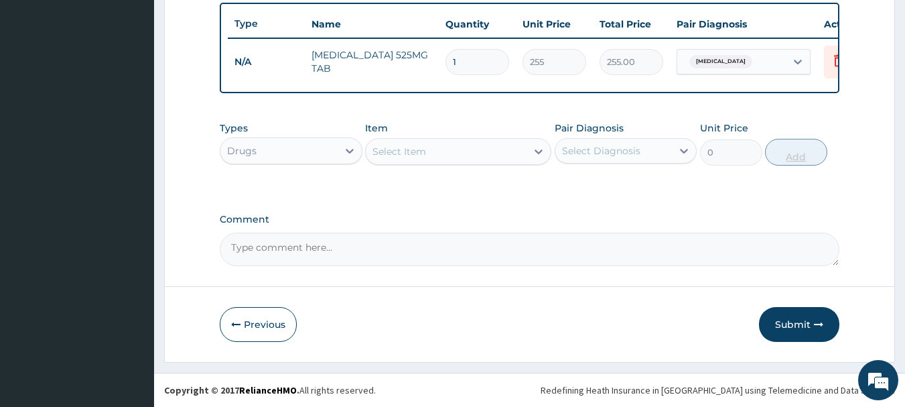
scroll to position [506, 0]
type input "0.00"
type input "3"
type input "765.00"
type input "3"
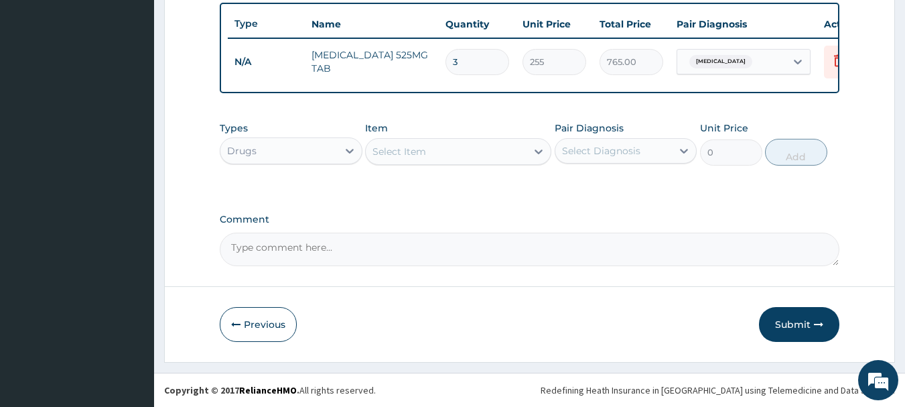
click at [804, 337] on button "Submit" at bounding box center [799, 324] width 80 height 35
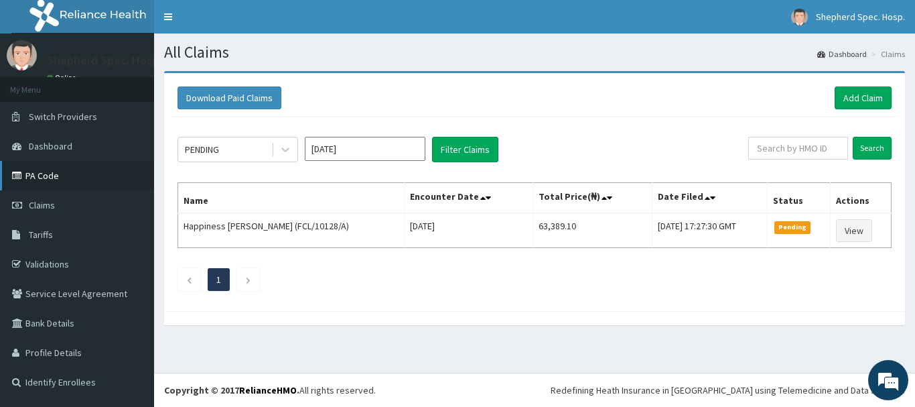
click at [52, 172] on link "PA Code" at bounding box center [77, 175] width 154 height 29
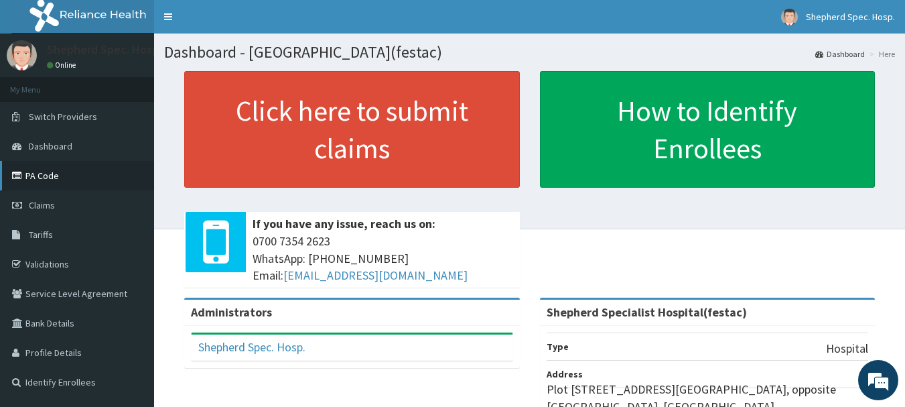
click at [27, 175] on link "PA Code" at bounding box center [77, 175] width 154 height 29
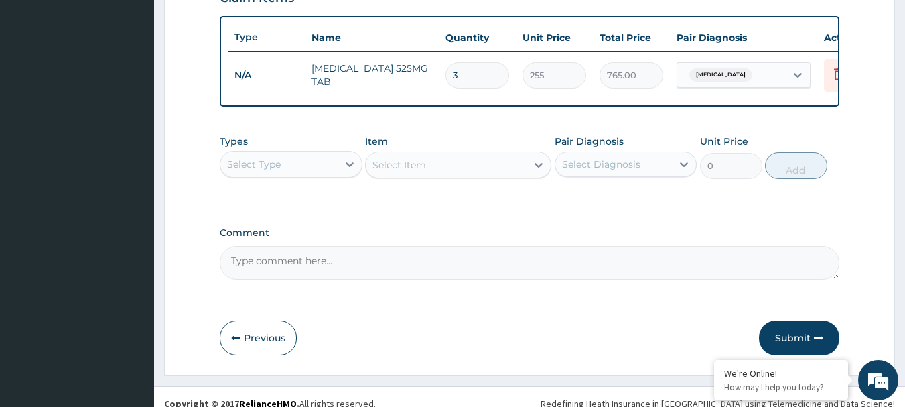
scroll to position [506, 0]
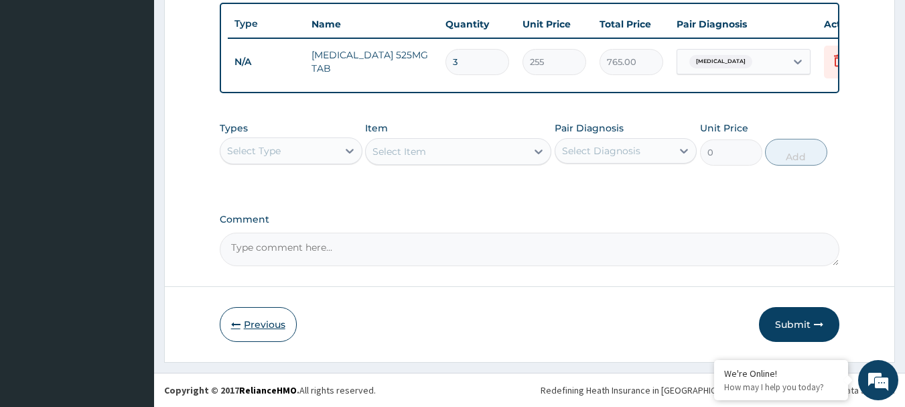
click at [246, 320] on button "Previous" at bounding box center [258, 324] width 77 height 35
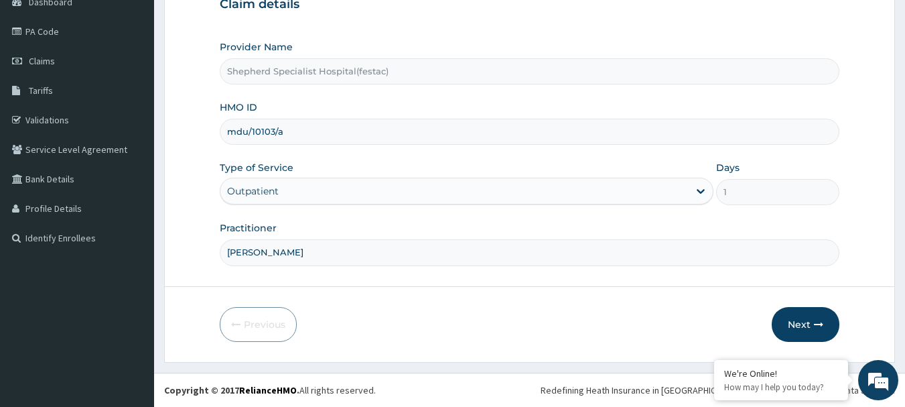
click at [251, 136] on input "mdu/10103/a" at bounding box center [530, 132] width 620 height 26
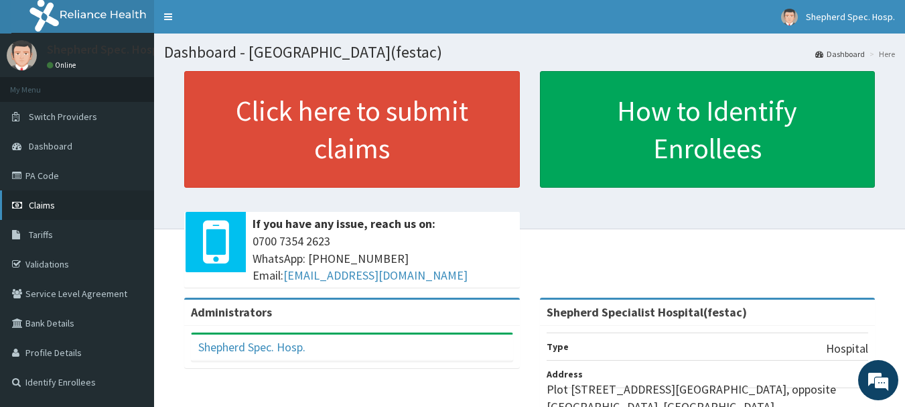
click at [56, 213] on link "Claims" at bounding box center [77, 204] width 154 height 29
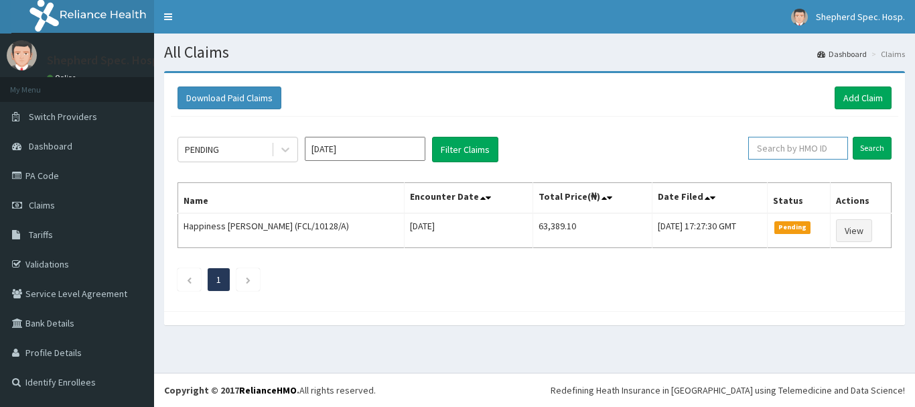
click at [778, 153] on input "text" at bounding box center [798, 148] width 100 height 23
paste input "mdu/10103/a"
type input "mdu/10103/a"
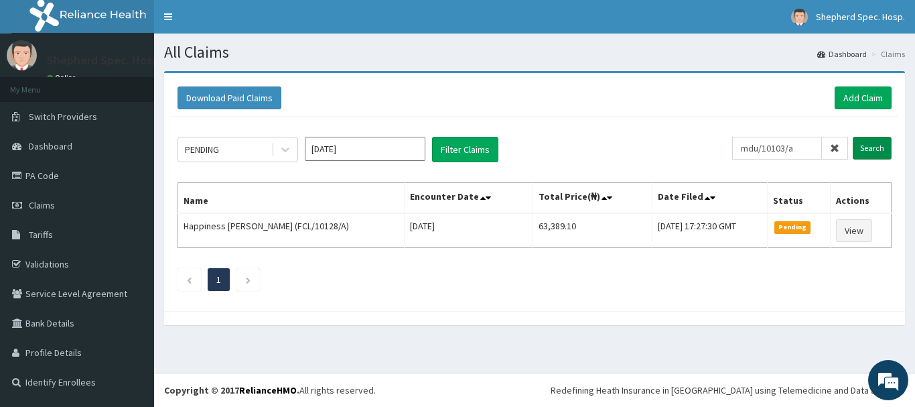
click at [870, 158] on input "Search" at bounding box center [872, 148] width 39 height 23
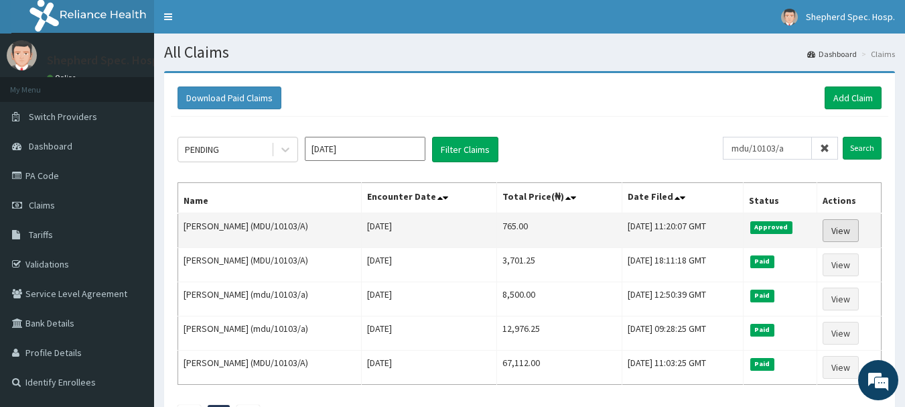
click at [843, 233] on link "View" at bounding box center [841, 230] width 36 height 23
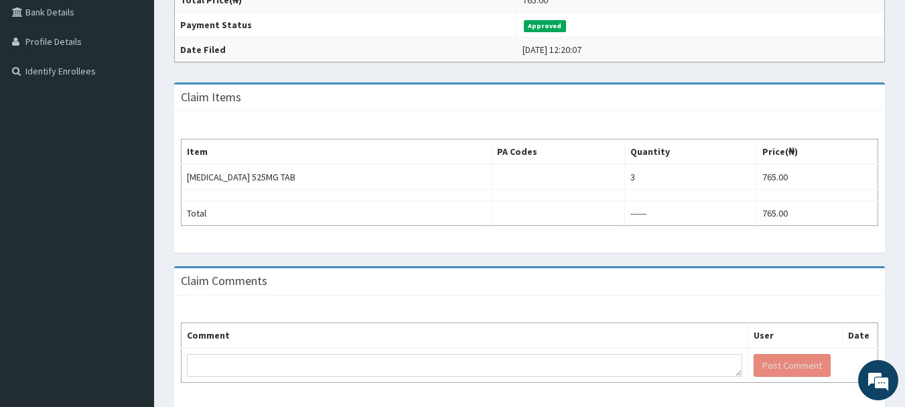
scroll to position [335, 0]
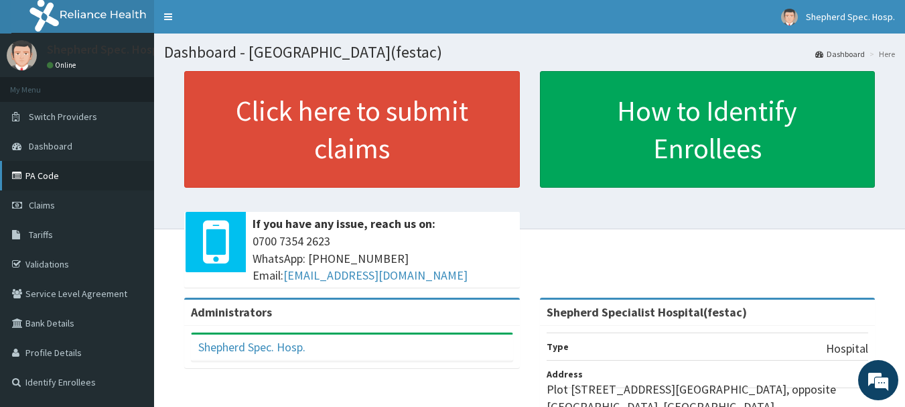
click at [40, 166] on link "PA Code" at bounding box center [77, 175] width 154 height 29
